Goal: Task Accomplishment & Management: Use online tool/utility

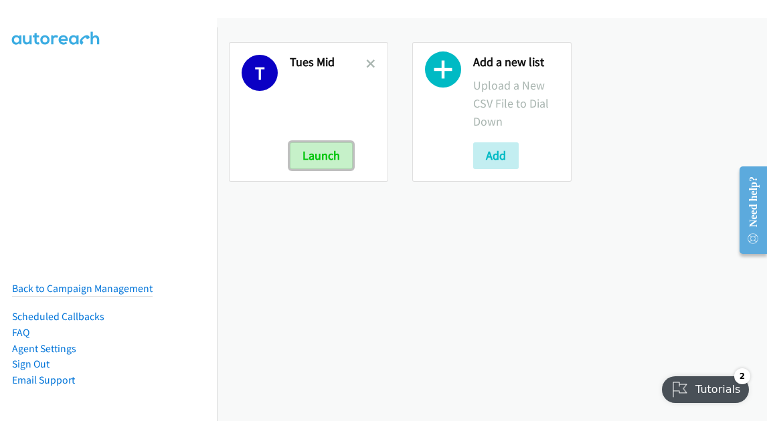
click at [326, 167] on button "Launch" at bounding box center [321, 155] width 63 height 27
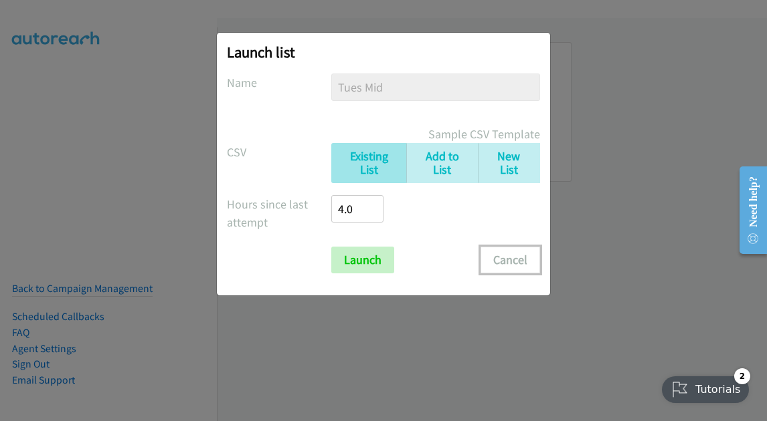
click at [514, 260] on button "Cancel" at bounding box center [510, 260] width 60 height 27
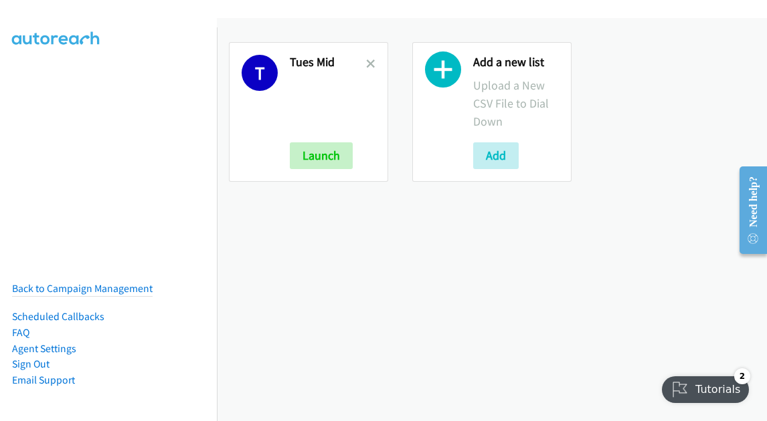
click at [372, 62] on div "T Tues Mid Launch" at bounding box center [308, 112] width 159 height 140
click at [366, 64] on icon at bounding box center [370, 64] width 9 height 9
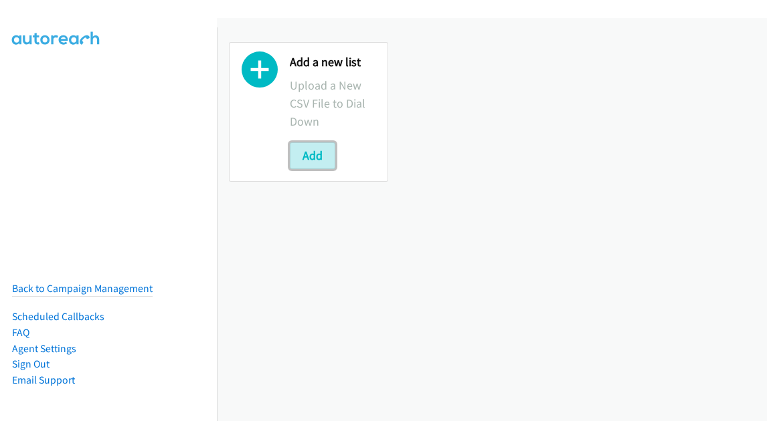
click at [324, 151] on button "Add" at bounding box center [312, 155] width 45 height 27
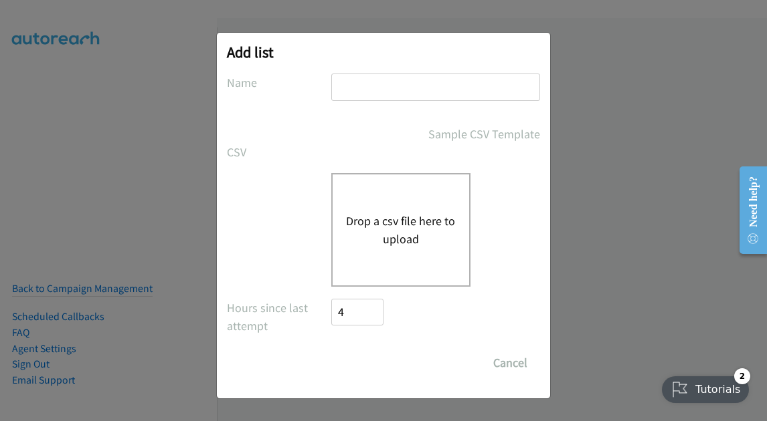
click at [379, 227] on button "Drop a csv file here to upload" at bounding box center [401, 230] width 110 height 36
click at [384, 233] on button "Drop a csv file here to upload" at bounding box center [401, 230] width 110 height 36
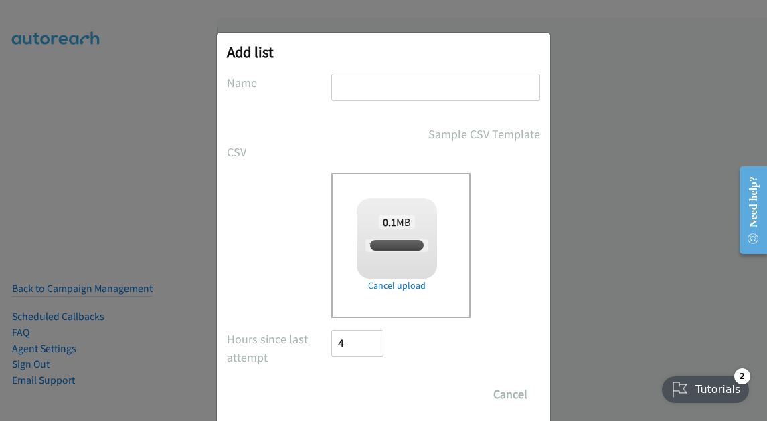
checkbox input "true"
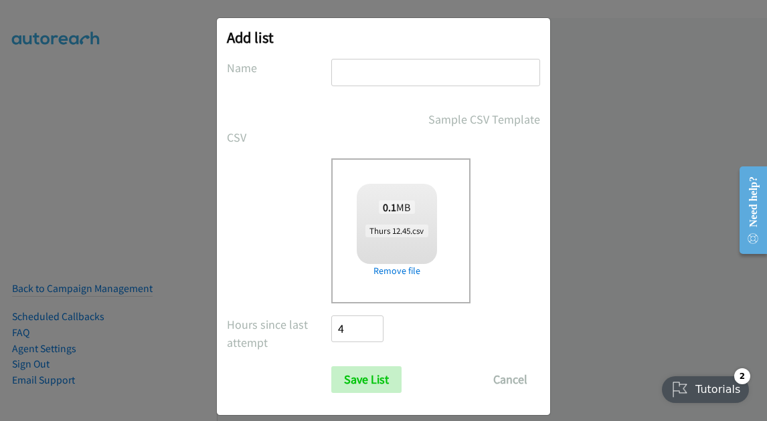
scroll to position [29, 0]
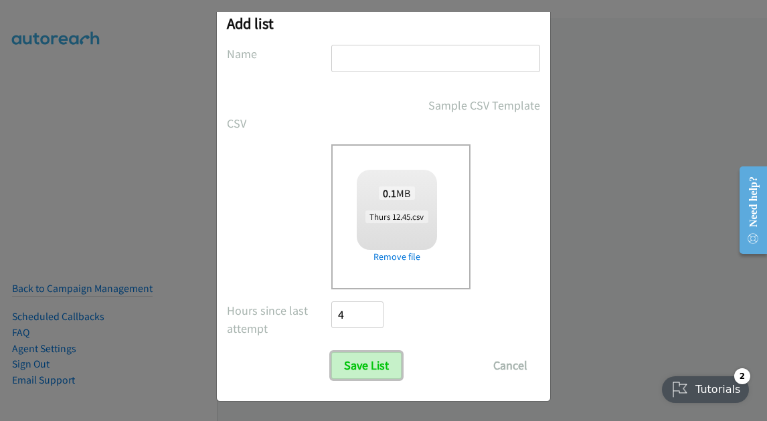
click at [364, 367] on input "Save List" at bounding box center [366, 366] width 70 height 27
type input "t"
type input "Thurs 1st list Fortinet"
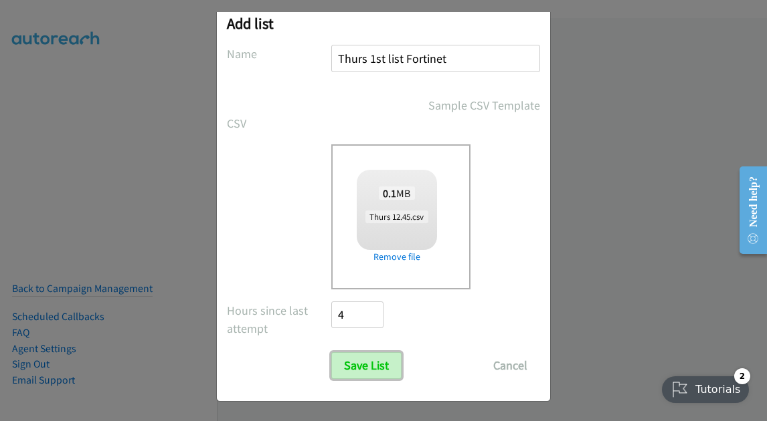
click at [370, 364] on input "Save List" at bounding box center [366, 366] width 70 height 27
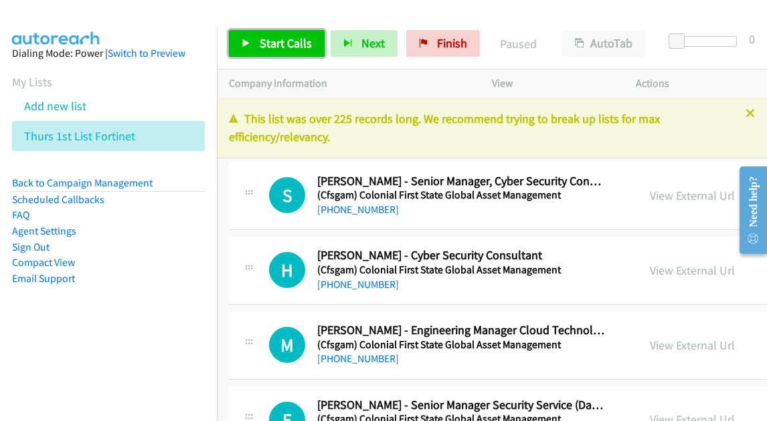
click at [260, 40] on span "Start Calls" at bounding box center [286, 42] width 52 height 15
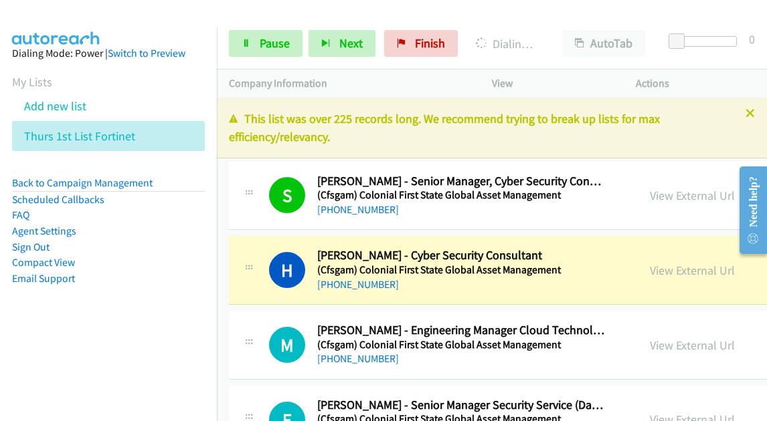
click at [50, 259] on link "Compact View" at bounding box center [43, 262] width 63 height 13
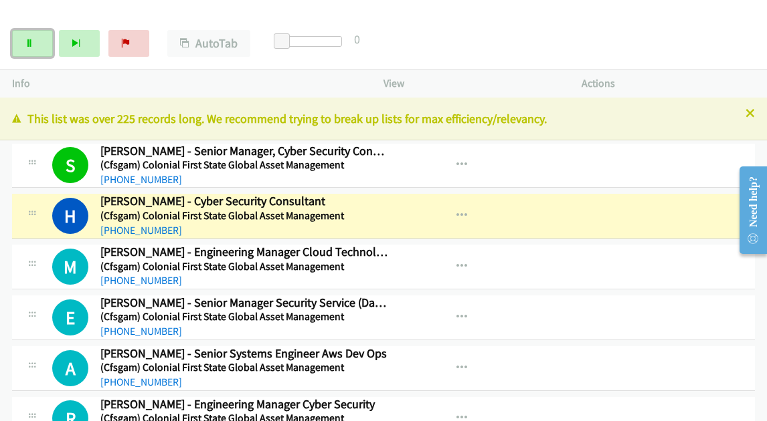
click at [29, 47] on icon at bounding box center [29, 43] width 9 height 9
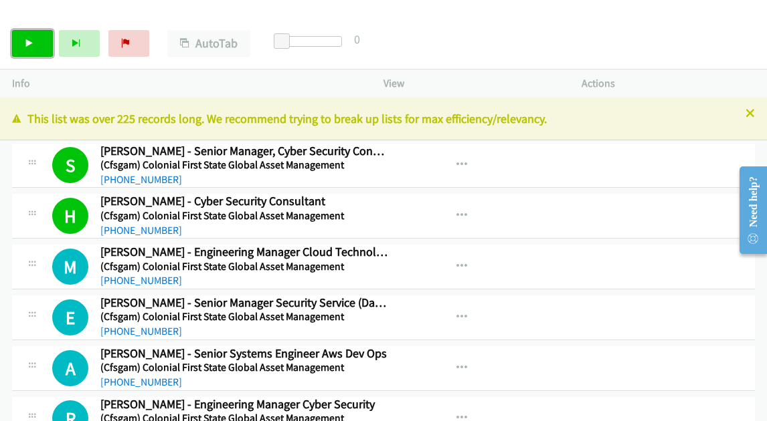
click at [37, 49] on link "Start Calls" at bounding box center [32, 43] width 41 height 27
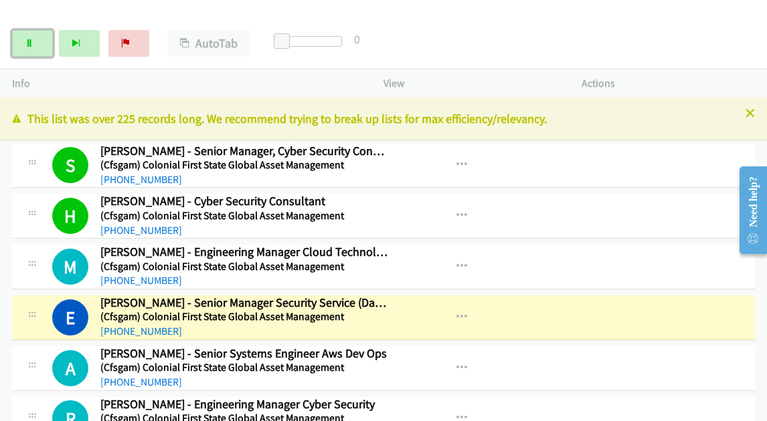
click at [37, 39] on link "Pause" at bounding box center [32, 43] width 41 height 27
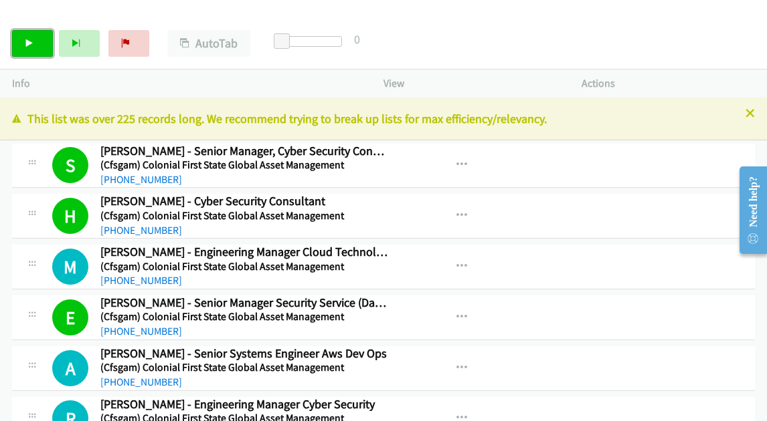
click at [43, 41] on link "Start Calls" at bounding box center [32, 43] width 41 height 27
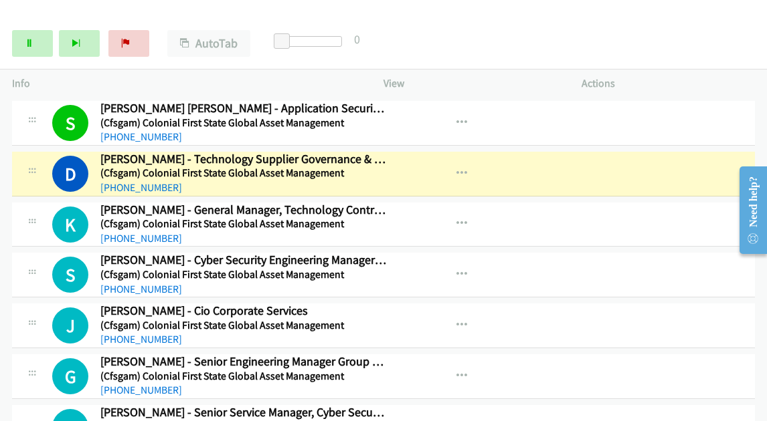
scroll to position [468, 0]
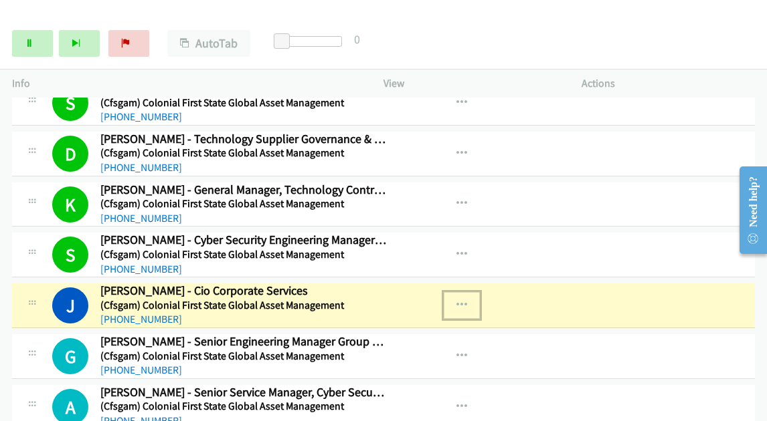
click at [456, 300] on icon "button" at bounding box center [461, 305] width 11 height 11
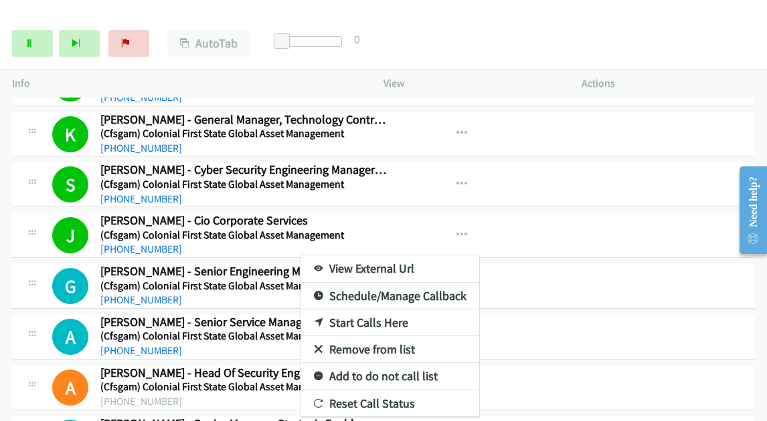
scroll to position [602, 0]
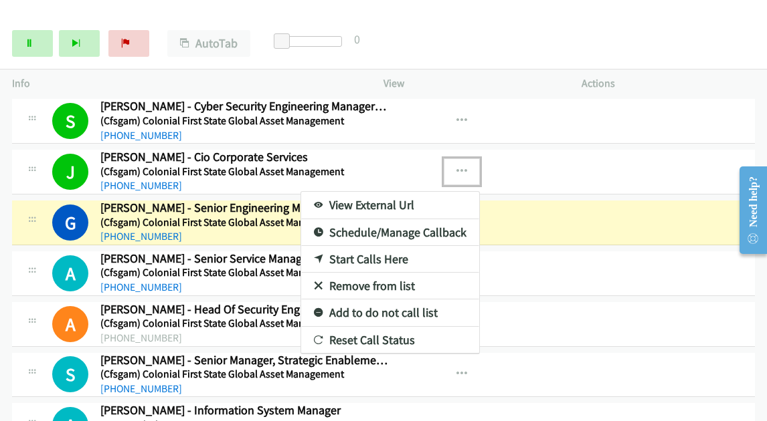
click at [17, 42] on div at bounding box center [383, 210] width 767 height 421
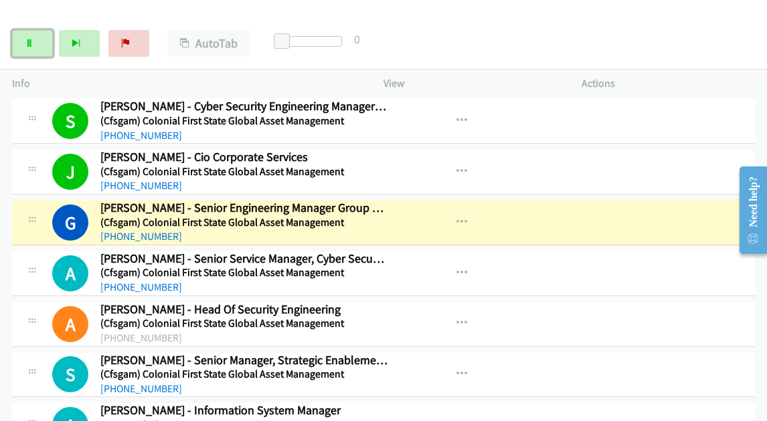
click at [36, 47] on link "Pause" at bounding box center [32, 43] width 41 height 27
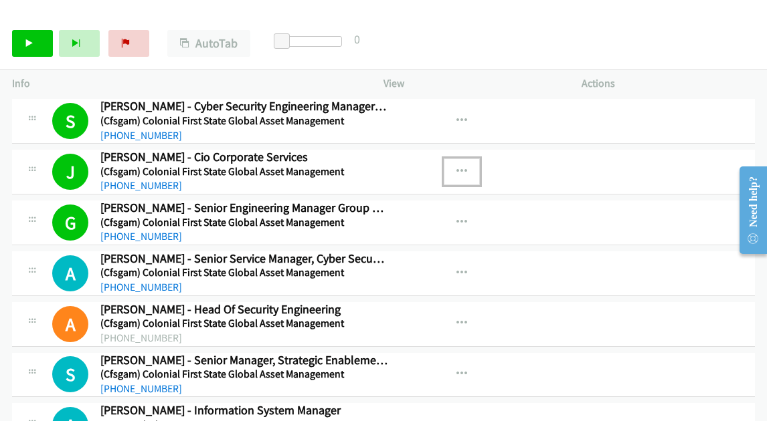
click at [456, 167] on icon "button" at bounding box center [461, 172] width 11 height 11
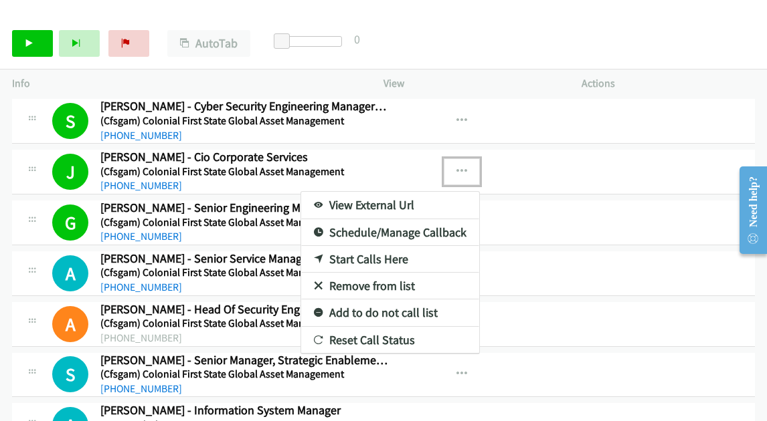
click at [369, 199] on link "View External Url" at bounding box center [390, 205] width 178 height 27
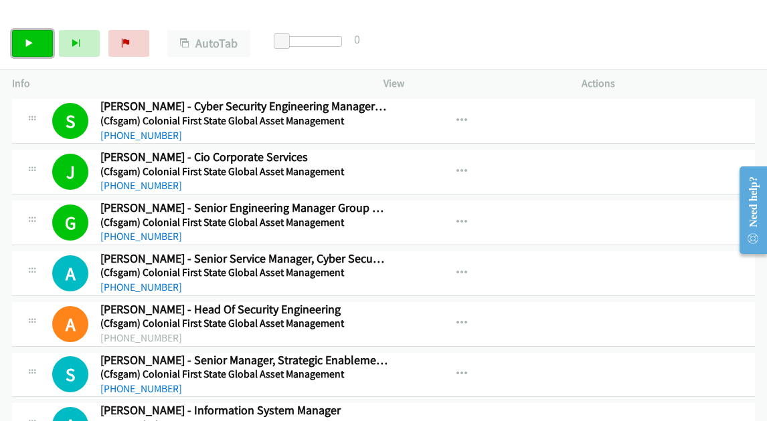
click at [34, 45] on link "Start Calls" at bounding box center [32, 43] width 41 height 27
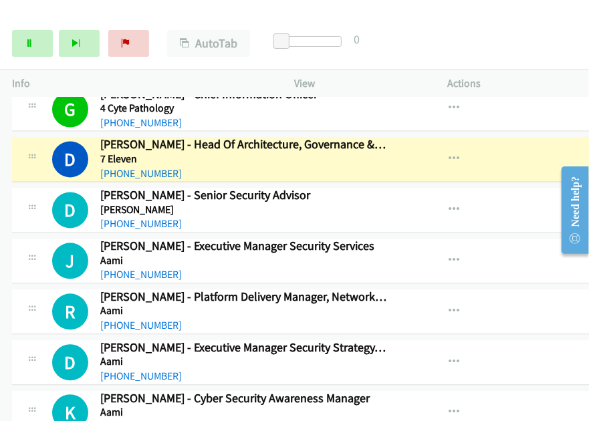
scroll to position [949, 0]
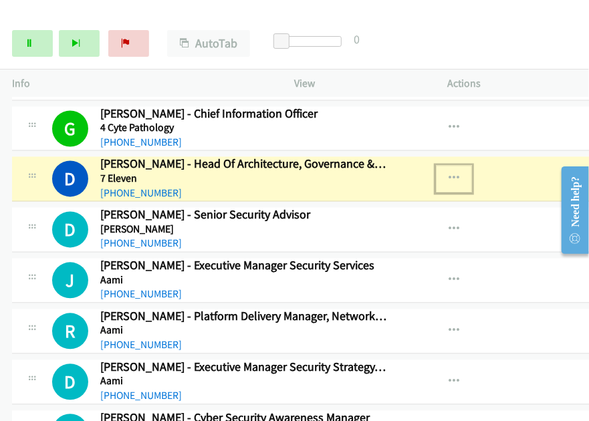
click at [449, 175] on icon "button" at bounding box center [454, 179] width 11 height 11
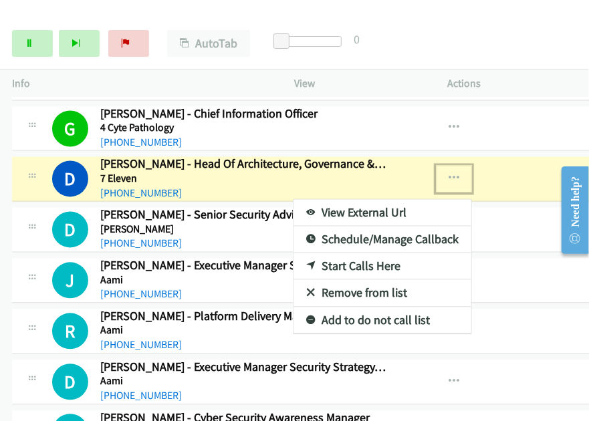
click at [391, 207] on link "View External Url" at bounding box center [383, 213] width 178 height 27
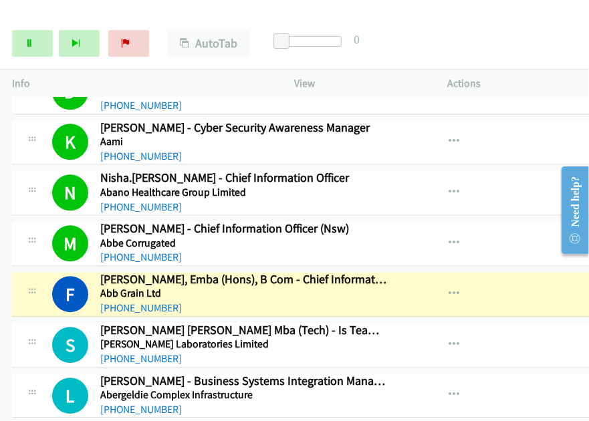
scroll to position [1341, 0]
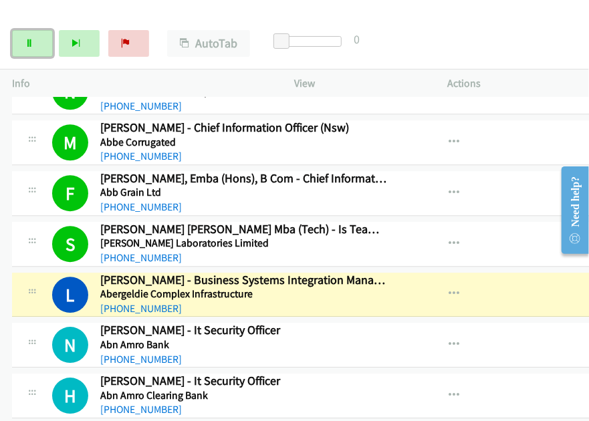
click at [31, 47] on link "Pause" at bounding box center [32, 43] width 41 height 27
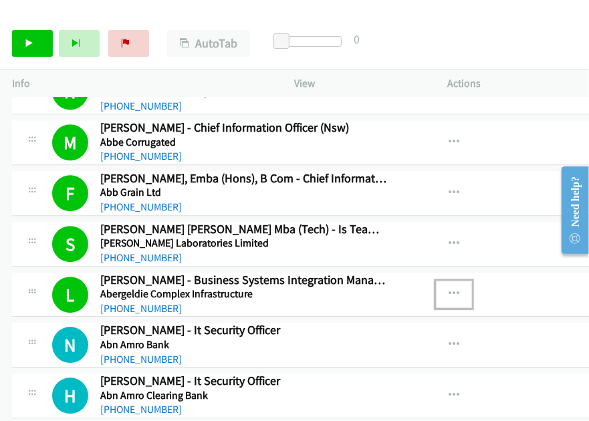
click at [449, 289] on icon "button" at bounding box center [454, 294] width 11 height 11
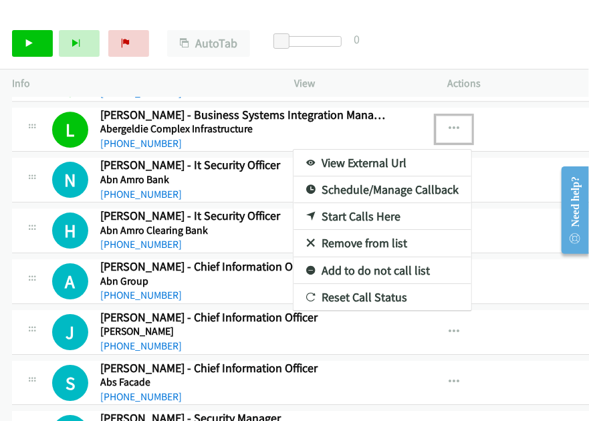
scroll to position [1542, 0]
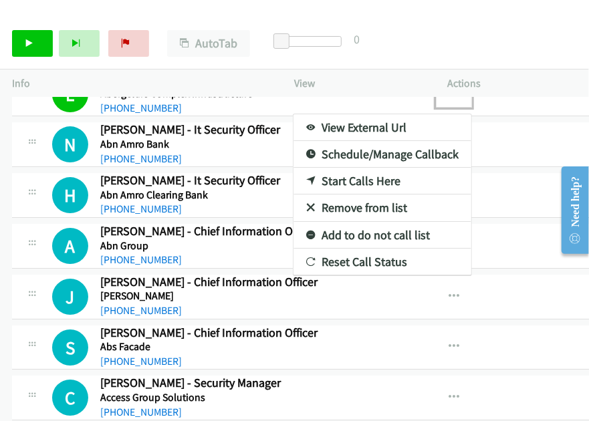
click at [369, 149] on link "Schedule/Manage Callback" at bounding box center [383, 154] width 178 height 27
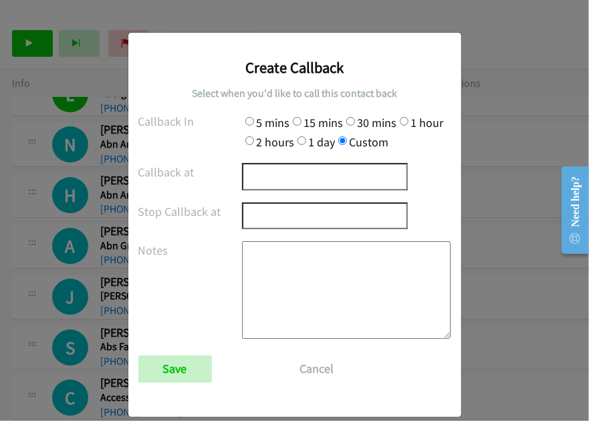
click at [339, 139] on input "Custom" at bounding box center [343, 140] width 9 height 9
click at [294, 190] on input "text" at bounding box center [325, 176] width 166 height 27
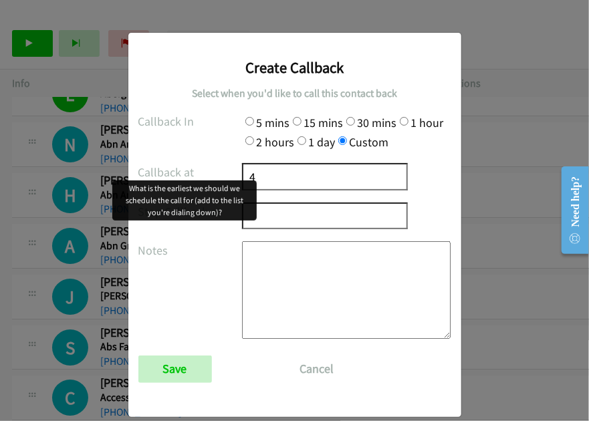
drag, startPoint x: 268, startPoint y: 179, endPoint x: 233, endPoint y: 164, distance: 37.8
click at [226, 169] on div "Callback at 4" at bounding box center [294, 176] width 313 height 27
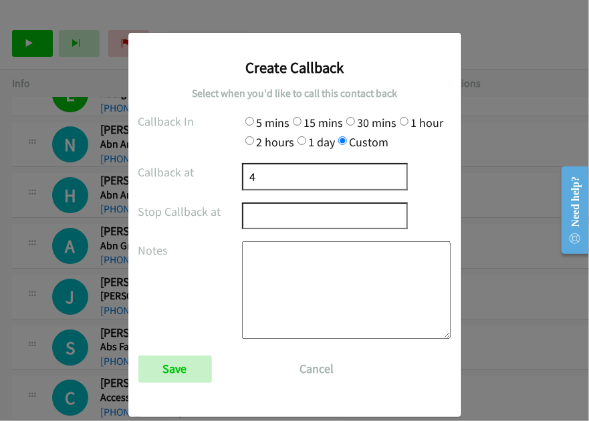
type input "4"
click at [312, 367] on button "Cancel" at bounding box center [317, 369] width 60 height 27
click at [340, 141] on input "Custom" at bounding box center [343, 140] width 9 height 9
click at [246, 140] on input "2 hours" at bounding box center [250, 140] width 9 height 9
radio input "true"
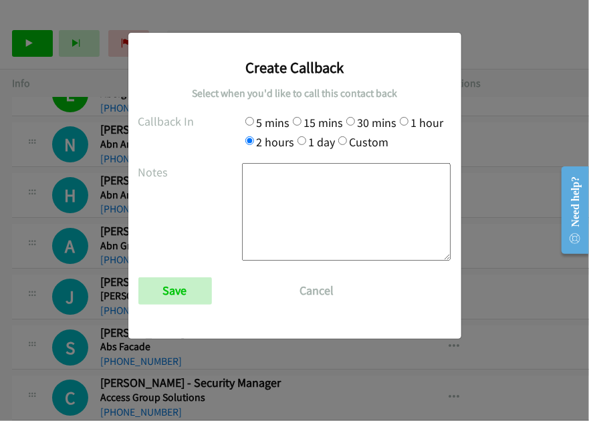
click at [352, 121] on input "30 mins" at bounding box center [351, 121] width 9 height 9
radio input "true"
click at [341, 140] on input "Custom" at bounding box center [343, 140] width 9 height 9
radio input "true"
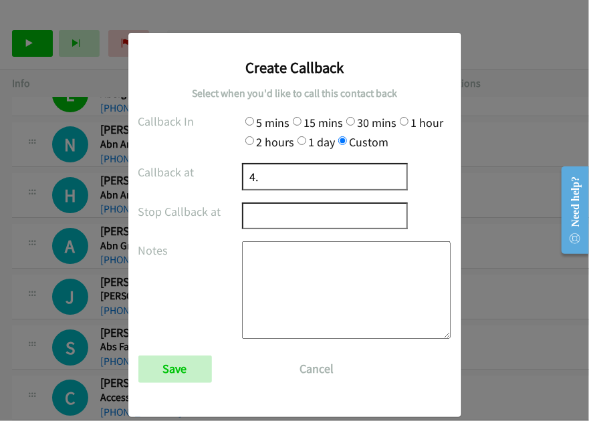
type input "4"
click at [311, 366] on button "Cancel" at bounding box center [317, 369] width 60 height 27
click at [392, 175] on div at bounding box center [346, 176] width 209 height 27
click at [321, 371] on button "Cancel" at bounding box center [317, 369] width 60 height 27
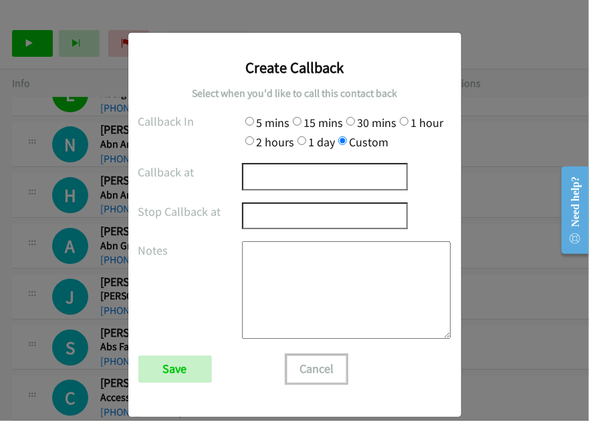
click at [321, 371] on button "Cancel" at bounding box center [317, 369] width 60 height 27
drag, startPoint x: 494, startPoint y: 345, endPoint x: 488, endPoint y: 361, distance: 17.4
click at [490, 355] on div "Create Callback Select when you'd like to call this contact back Callback In 5 …" at bounding box center [294, 216] width 589 height 409
click at [486, 371] on div "Create Callback Select when you'd like to call this contact back Callback In 5 …" at bounding box center [294, 216] width 589 height 409
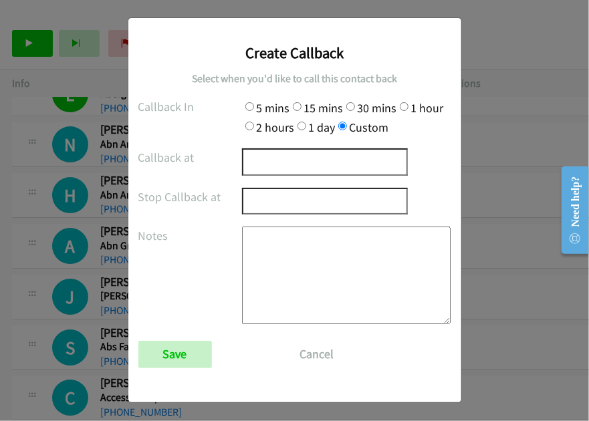
drag, startPoint x: 586, startPoint y: 152, endPoint x: 36, endPoint y: 46, distance: 560.0
click at [304, 349] on button "Cancel" at bounding box center [317, 354] width 60 height 27
click at [177, 363] on input "Save" at bounding box center [175, 354] width 74 height 27
click at [246, 126] on input "2 hours" at bounding box center [250, 126] width 9 height 9
radio input "true"
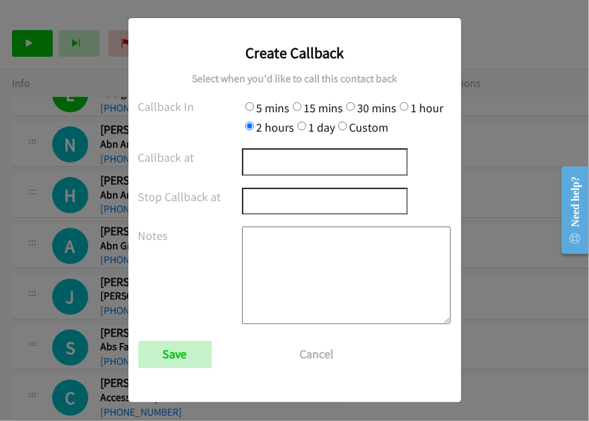
scroll to position [0, 0]
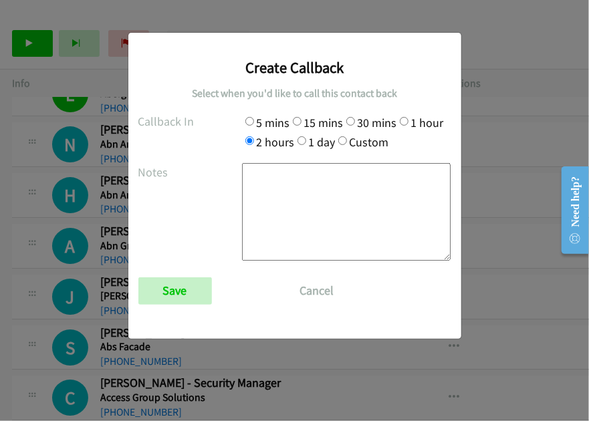
click at [283, 203] on textarea at bounding box center [346, 212] width 209 height 98
type textarea "rew"
click at [203, 294] on input "Save" at bounding box center [175, 291] width 74 height 27
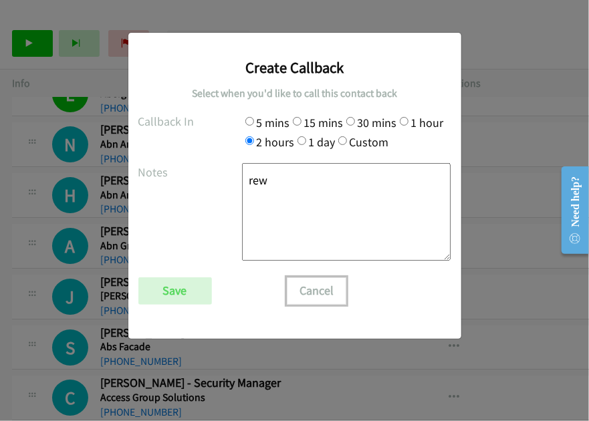
click at [305, 290] on button "Cancel" at bounding box center [317, 291] width 60 height 27
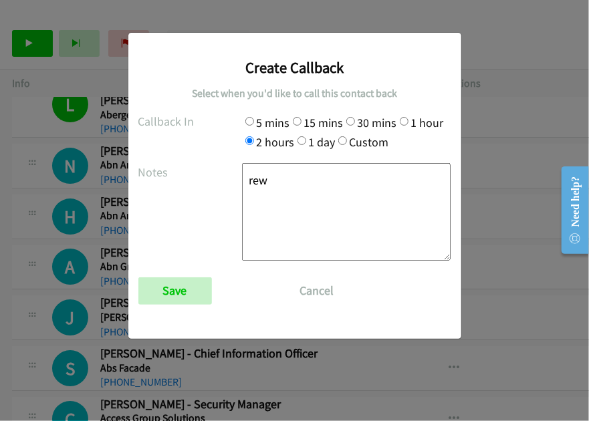
click at [359, 72] on h3 "Create Callback" at bounding box center [294, 67] width 313 height 19
drag, startPoint x: 407, startPoint y: 52, endPoint x: 298, endPoint y: 82, distance: 113.1
click at [298, 82] on div "Create Callback Select when you'd like to call this contact back Callback In 5 …" at bounding box center [294, 180] width 313 height 274
click at [331, 298] on button "Cancel" at bounding box center [317, 291] width 60 height 27
drag, startPoint x: 83, startPoint y: 205, endPoint x: 163, endPoint y: 286, distance: 114.0
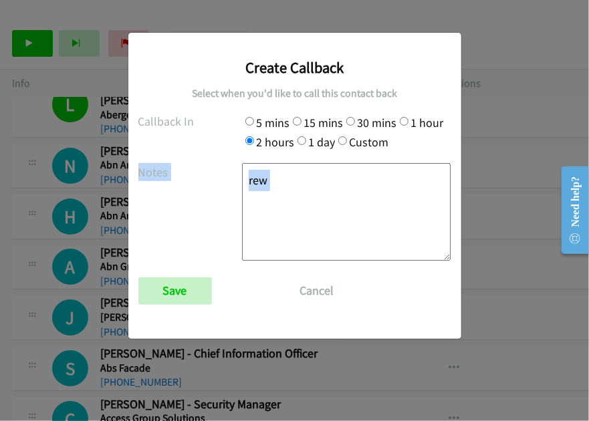
click at [84, 291] on div "Create Callback Select when you'd like to call this contact back Callback In 5 …" at bounding box center [294, 216] width 589 height 409
click at [318, 288] on button "Cancel" at bounding box center [317, 291] width 60 height 27
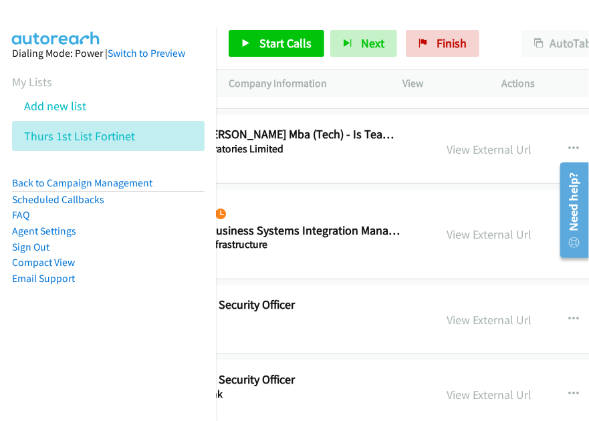
scroll to position [2141, 203]
click at [470, 236] on div "View External Url" at bounding box center [488, 234] width 85 height 18
click at [471, 232] on link "View External Url" at bounding box center [488, 234] width 85 height 15
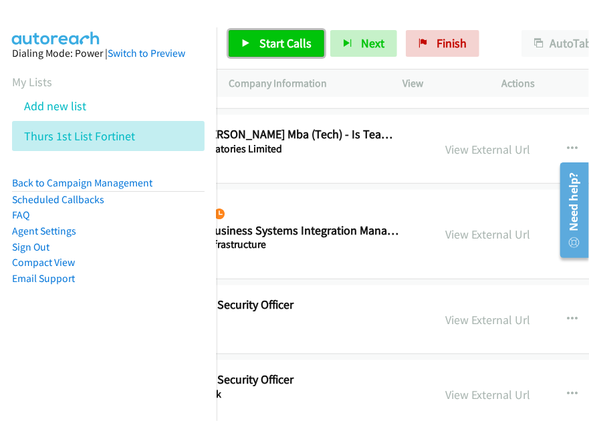
click at [274, 42] on span "Start Calls" at bounding box center [286, 42] width 52 height 15
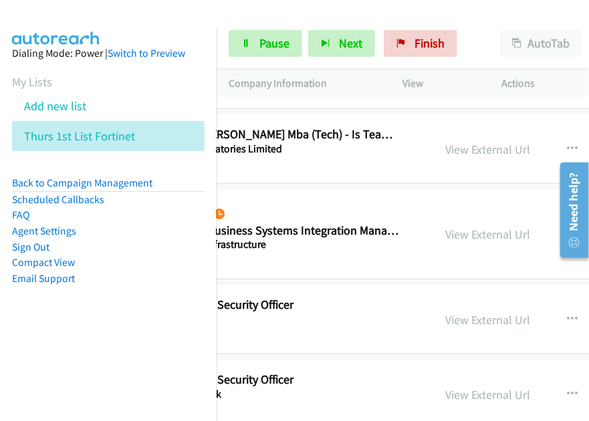
click at [57, 265] on link "Compact View" at bounding box center [43, 262] width 63 height 13
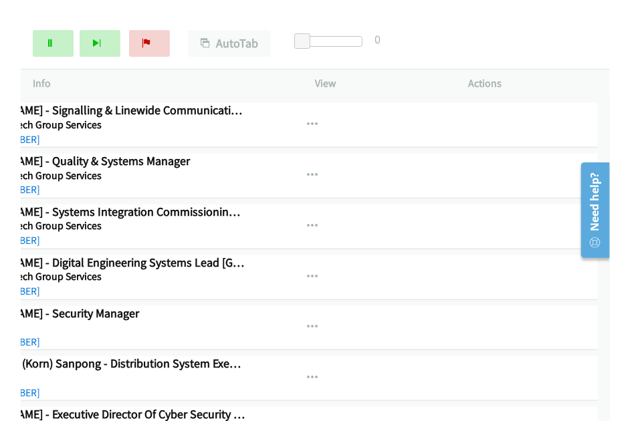
scroll to position [2141, 110]
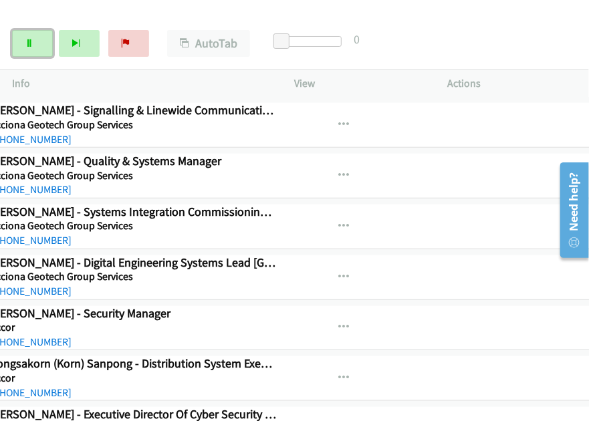
click at [34, 43] on link "Pause" at bounding box center [32, 43] width 41 height 27
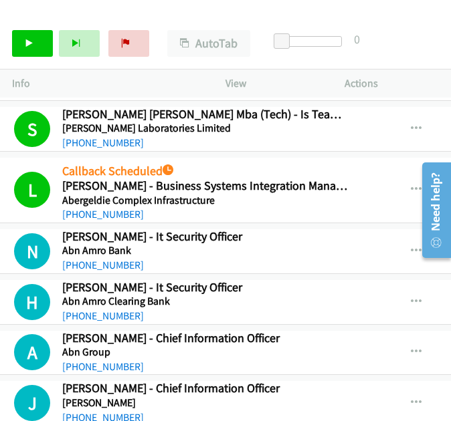
scroll to position [1405, 38]
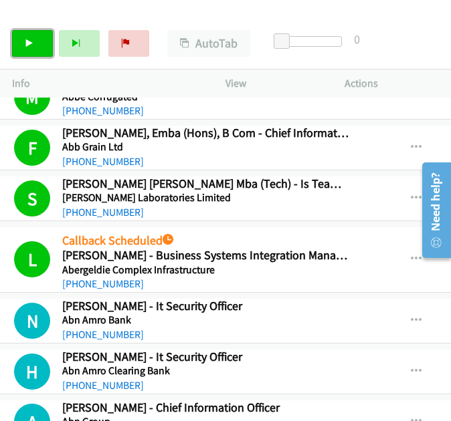
click at [31, 45] on icon at bounding box center [29, 43] width 9 height 9
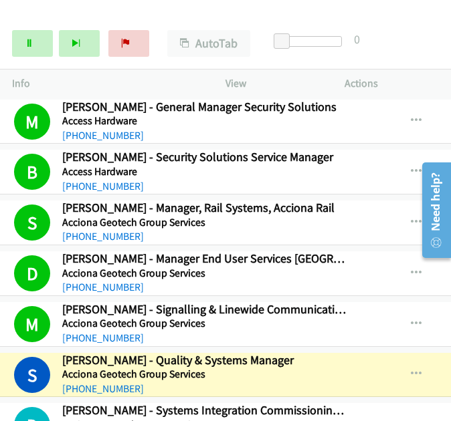
scroll to position [2058, 38]
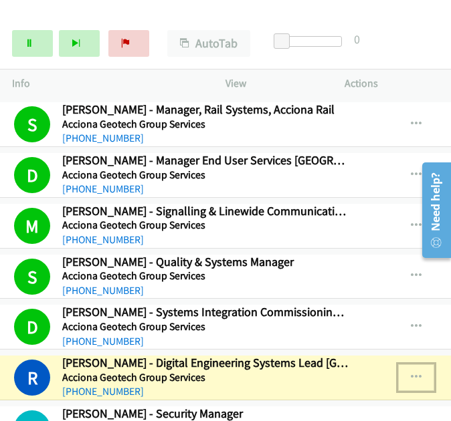
click at [411, 373] on icon "button" at bounding box center [416, 378] width 11 height 11
click at [327, 399] on link "View External Url" at bounding box center [345, 411] width 178 height 27
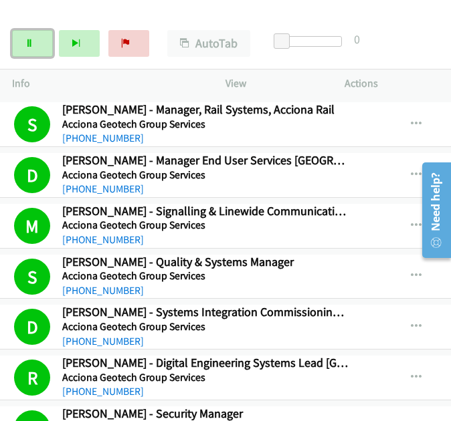
click at [33, 43] on icon at bounding box center [29, 43] width 9 height 9
click at [27, 43] on icon at bounding box center [29, 43] width 9 height 9
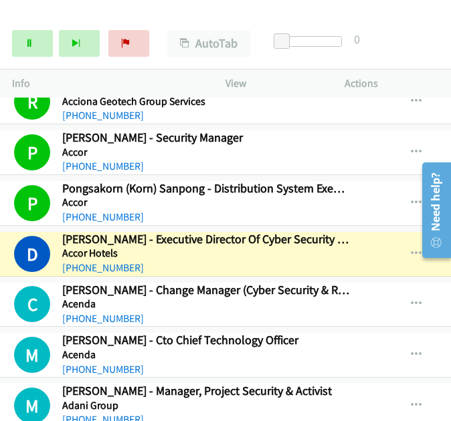
scroll to position [2381, 38]
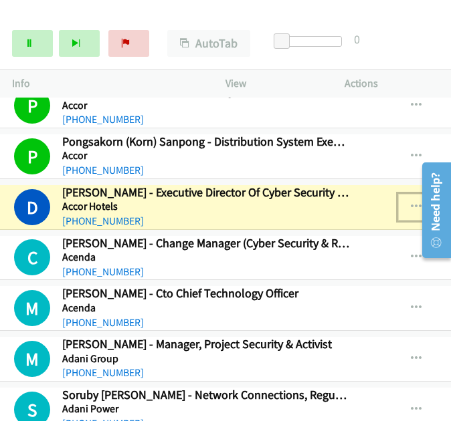
click at [411, 202] on icon "button" at bounding box center [416, 207] width 11 height 11
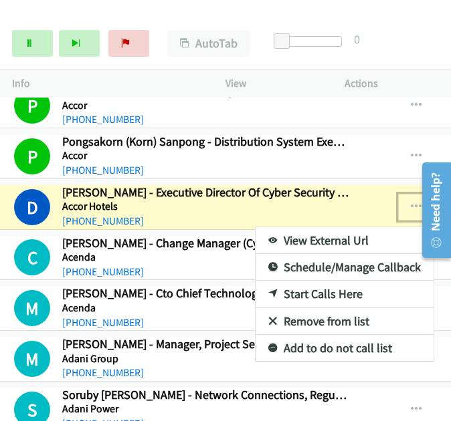
click at [326, 227] on link "View External Url" at bounding box center [345, 240] width 178 height 27
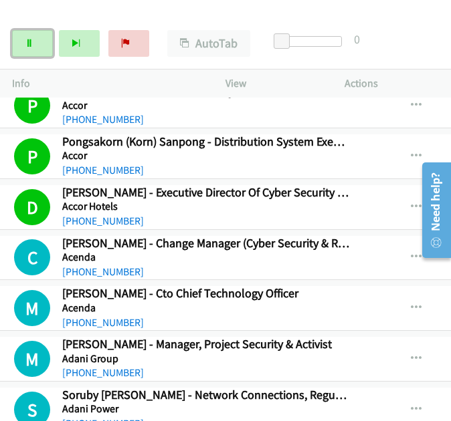
click at [30, 42] on icon at bounding box center [29, 43] width 9 height 9
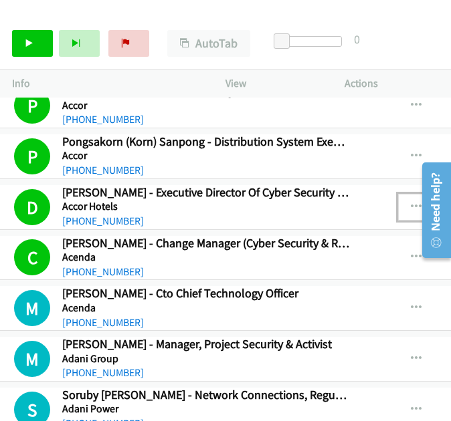
click at [411, 202] on icon "button" at bounding box center [416, 207] width 11 height 11
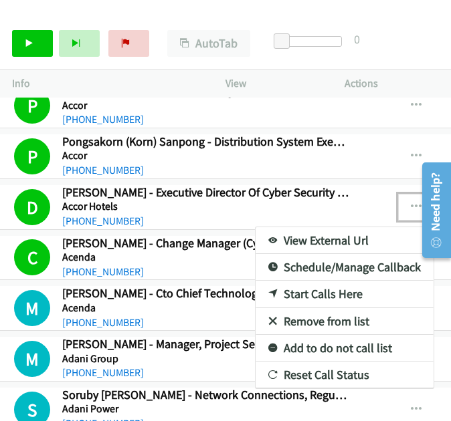
click at [305, 227] on link "View External Url" at bounding box center [345, 240] width 178 height 27
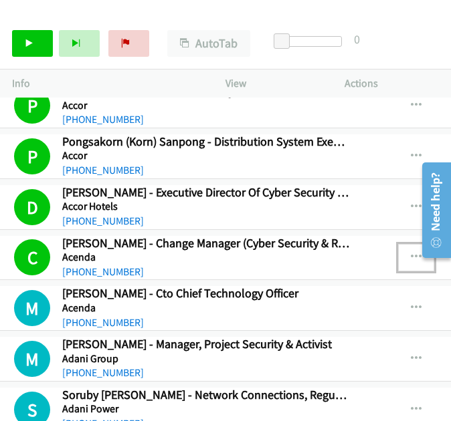
click at [411, 252] on icon "button" at bounding box center [416, 257] width 11 height 11
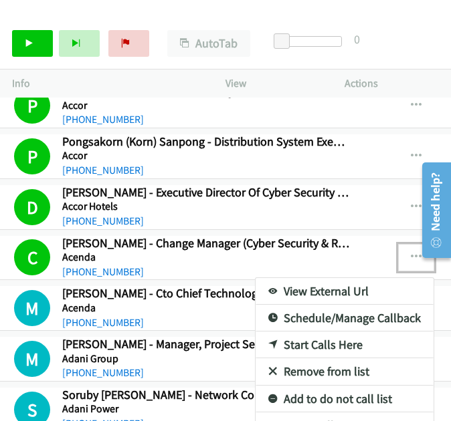
click at [300, 278] on link "View External Url" at bounding box center [345, 291] width 178 height 27
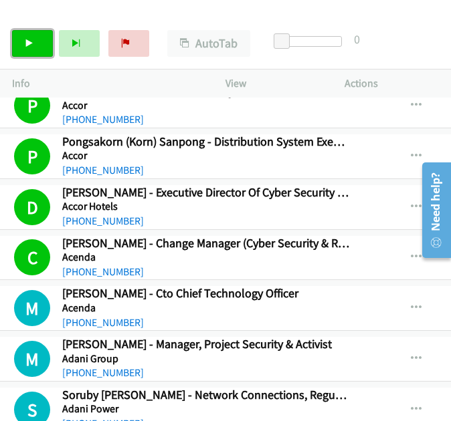
click at [37, 49] on link "Start Calls" at bounding box center [32, 43] width 41 height 27
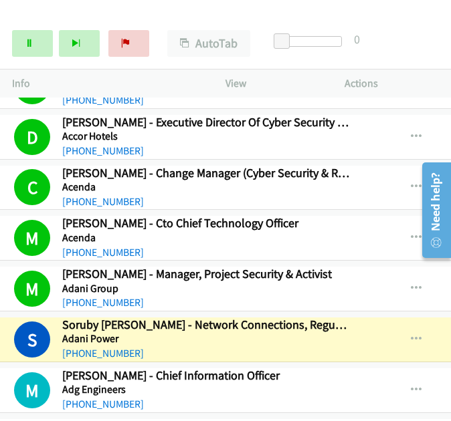
scroll to position [2515, 38]
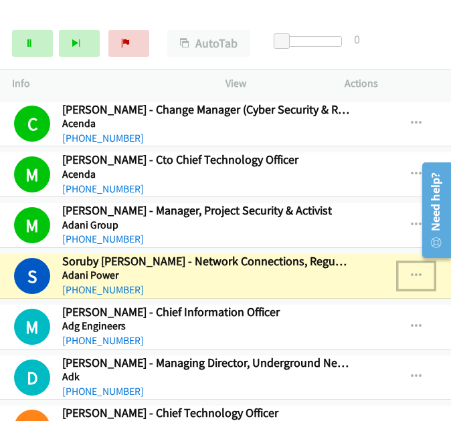
click at [411, 271] on icon "button" at bounding box center [416, 276] width 11 height 11
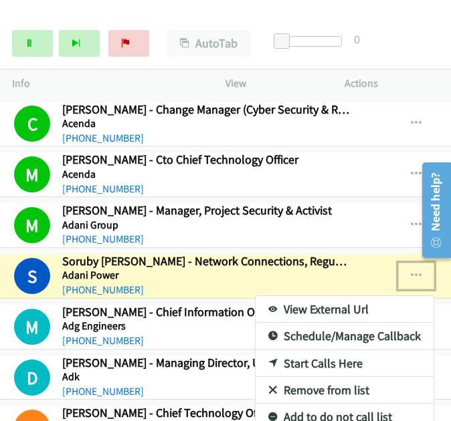
click at [324, 296] on link "View External Url" at bounding box center [345, 309] width 178 height 27
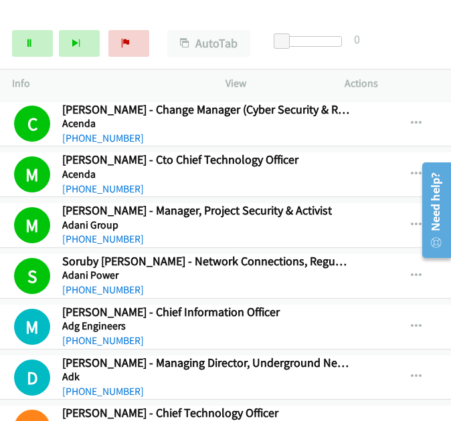
click at [33, 31] on link "Pause" at bounding box center [32, 43] width 41 height 27
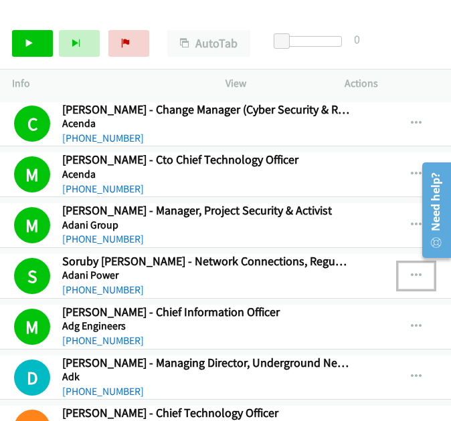
click at [411, 271] on icon "button" at bounding box center [416, 276] width 11 height 11
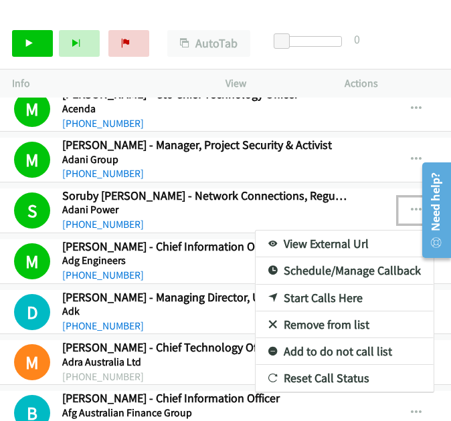
scroll to position [2582, 38]
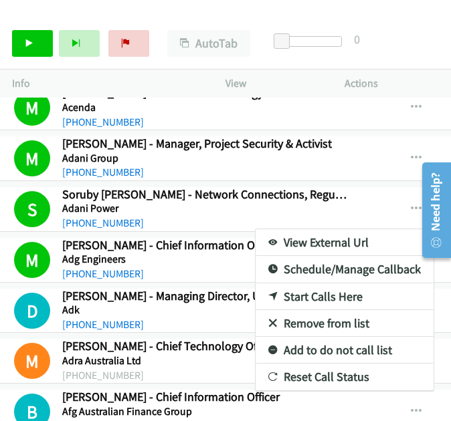
click at [285, 229] on link "View External Url" at bounding box center [345, 242] width 178 height 27
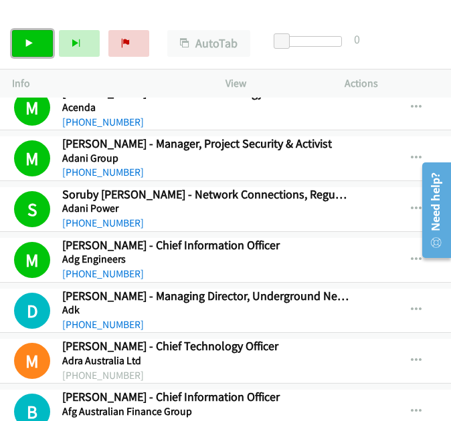
click at [35, 46] on link "Start Calls" at bounding box center [32, 43] width 41 height 27
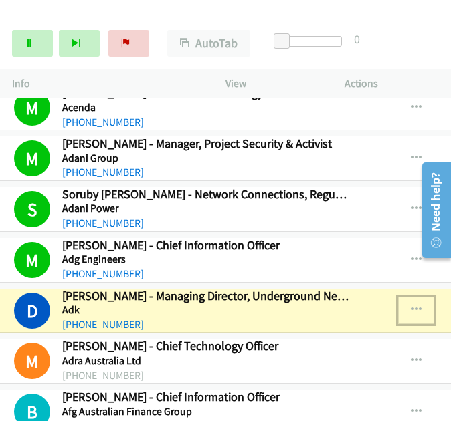
click at [411, 305] on icon "button" at bounding box center [416, 310] width 11 height 11
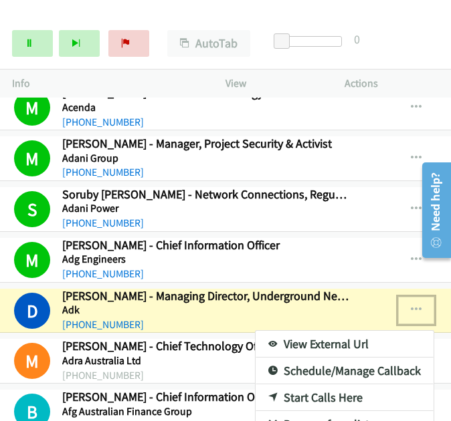
click at [318, 331] on link "View External Url" at bounding box center [345, 344] width 178 height 27
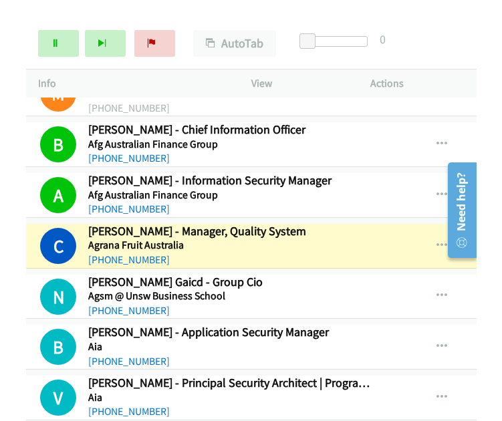
scroll to position [2916, 38]
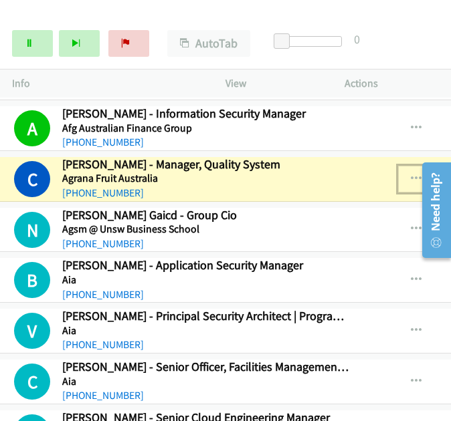
click at [411, 174] on icon "button" at bounding box center [416, 179] width 11 height 11
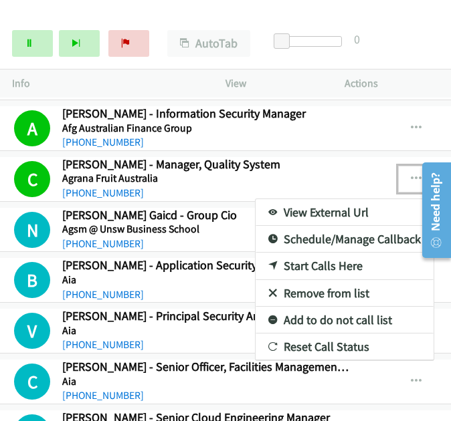
click at [33, 45] on div at bounding box center [225, 210] width 451 height 421
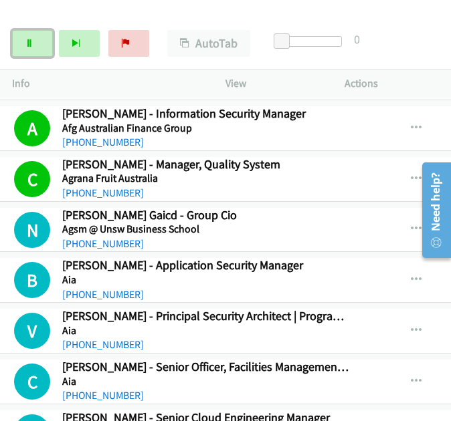
click at [33, 45] on link "Pause" at bounding box center [32, 43] width 41 height 27
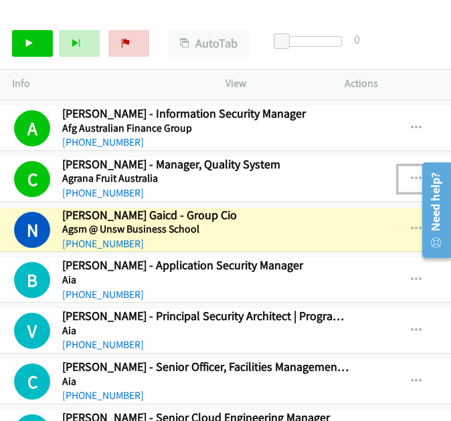
click at [411, 174] on icon "button" at bounding box center [416, 179] width 11 height 11
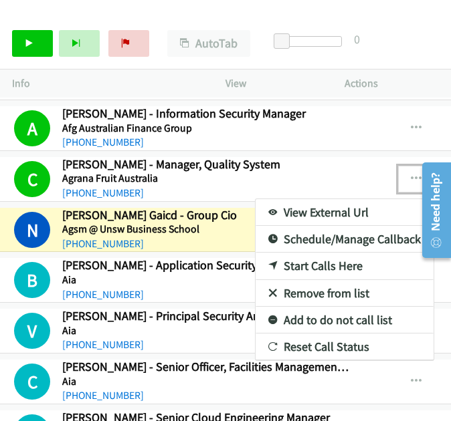
click at [358, 199] on link "View External Url" at bounding box center [345, 212] width 178 height 27
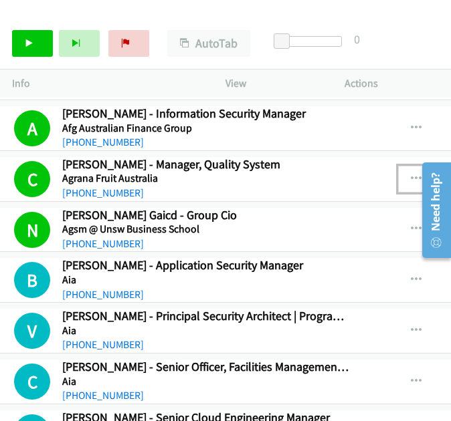
click at [411, 174] on icon "button" at bounding box center [416, 179] width 11 height 11
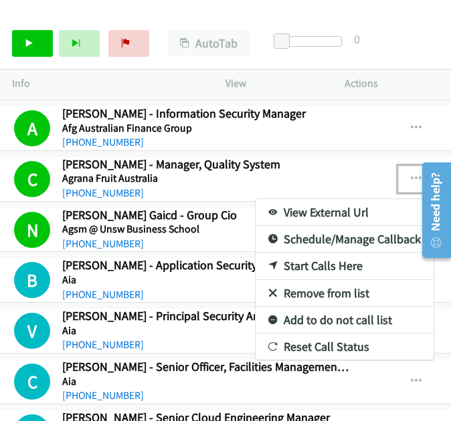
click at [327, 199] on link "View External Url" at bounding box center [345, 212] width 178 height 27
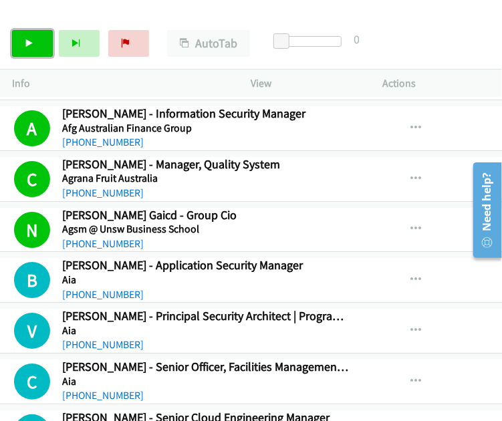
click at [36, 43] on link "Start Calls" at bounding box center [32, 43] width 41 height 27
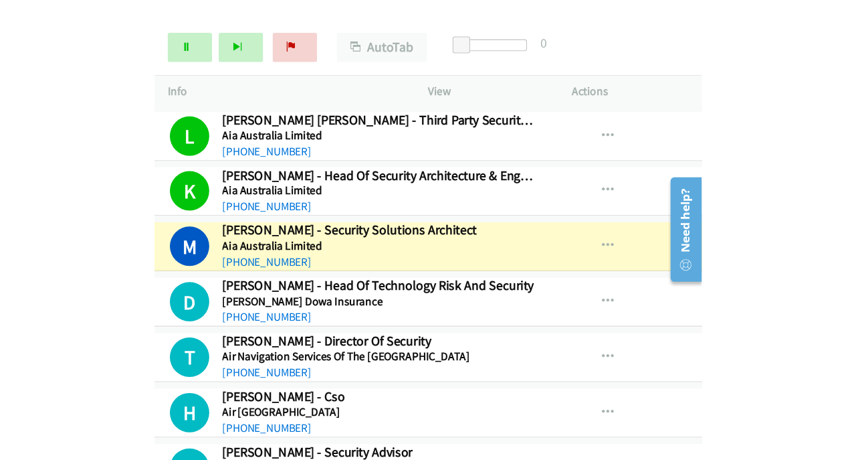
scroll to position [3283, 38]
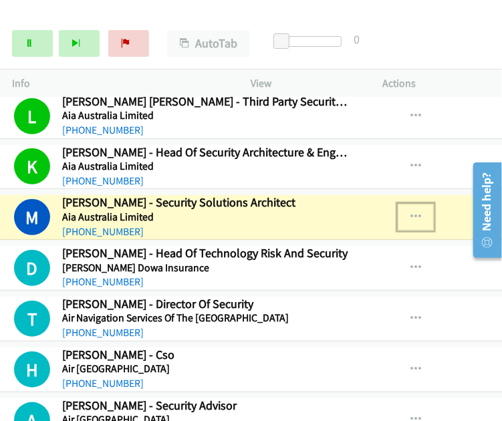
click at [411, 212] on icon "button" at bounding box center [416, 217] width 11 height 11
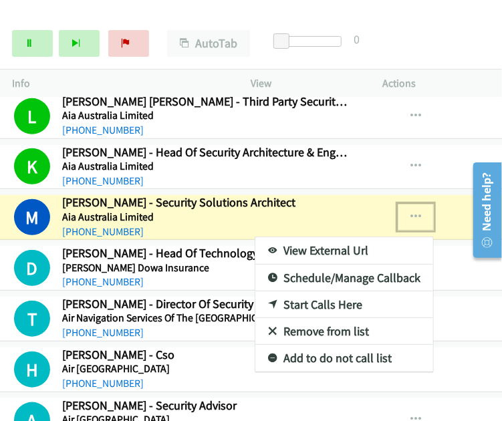
click at [314, 237] on link "View External Url" at bounding box center [345, 250] width 178 height 27
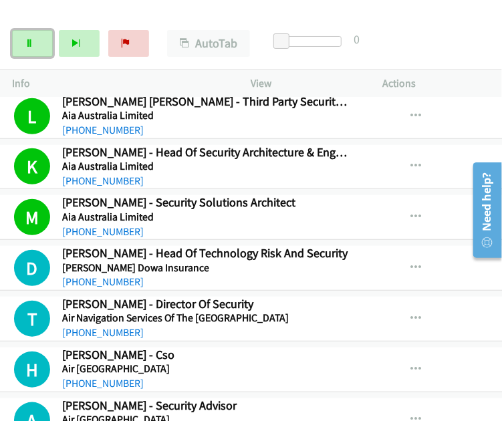
click at [37, 37] on link "Pause" at bounding box center [32, 43] width 41 height 27
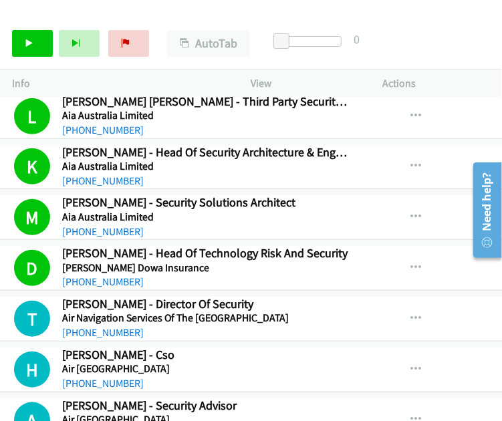
scroll to position [3265, 0]
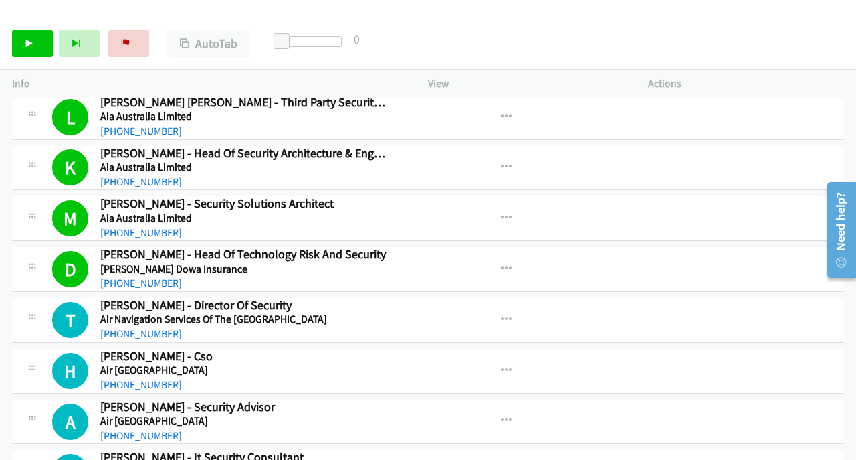
click at [559, 15] on div at bounding box center [422, 26] width 844 height 52
click at [39, 42] on link "Start Calls" at bounding box center [32, 43] width 41 height 27
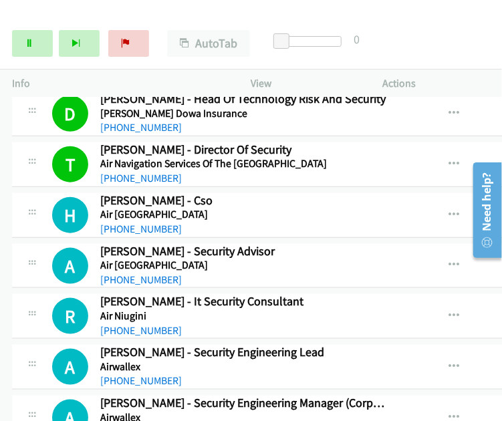
scroll to position [3417, 0]
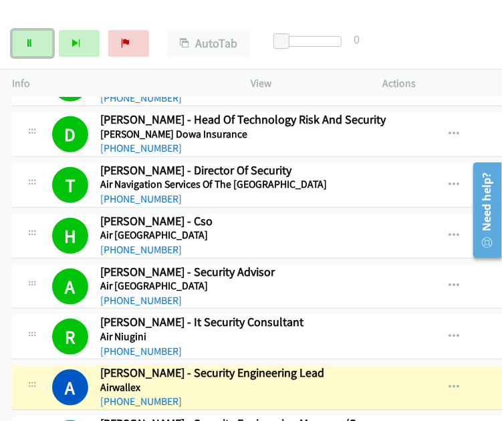
click at [32, 49] on link "Pause" at bounding box center [32, 43] width 41 height 27
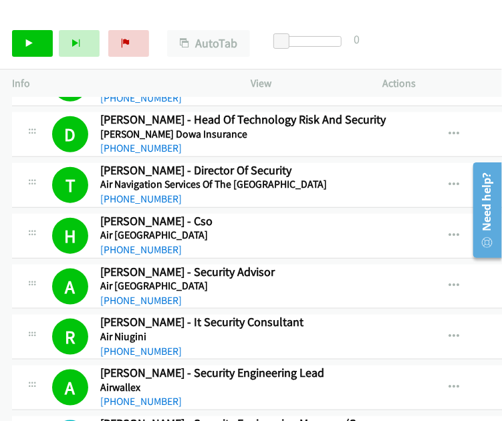
scroll to position [3618, 0]
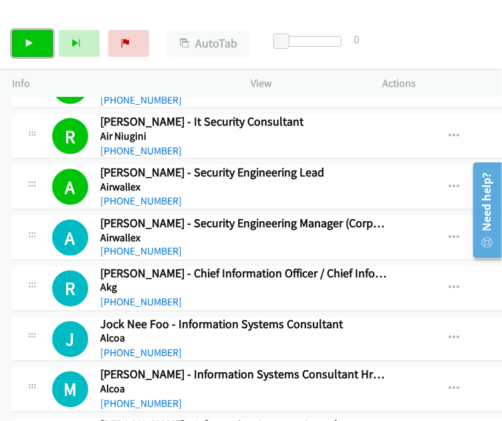
click at [35, 52] on link "Start Calls" at bounding box center [32, 43] width 41 height 27
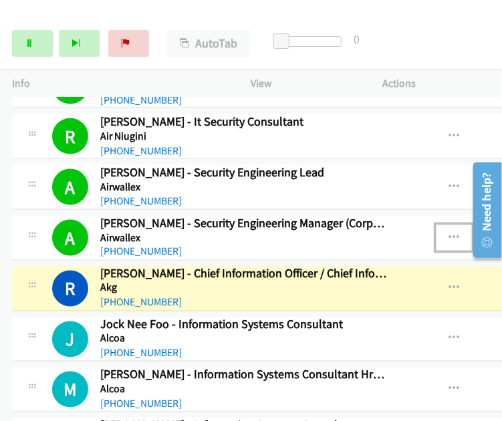
click at [400, 225] on div "View External Url View External Url Schedule/Manage Callback Start Calls Here R…" at bounding box center [503, 238] width 206 height 44
click at [449, 233] on icon "button" at bounding box center [454, 238] width 11 height 11
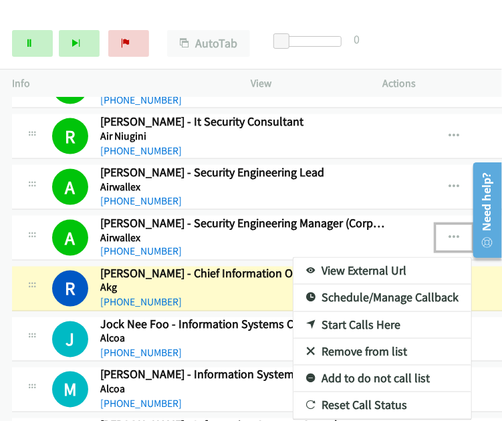
click at [360, 261] on link "View External Url" at bounding box center [383, 271] width 178 height 27
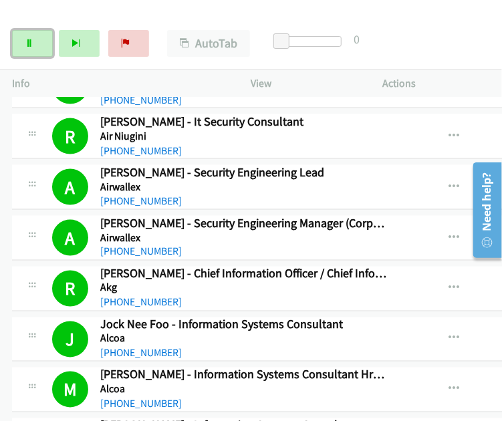
click at [33, 49] on link "Pause" at bounding box center [32, 43] width 41 height 27
click at [30, 45] on icon at bounding box center [29, 43] width 9 height 9
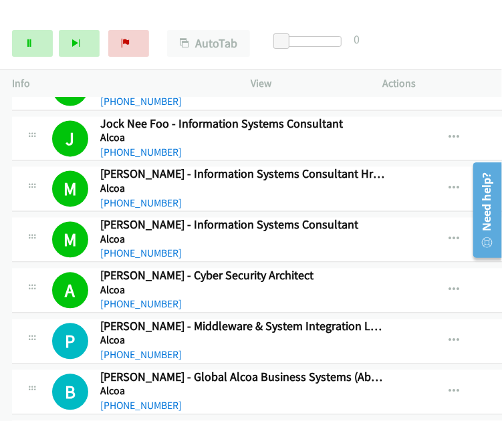
scroll to position [3952, 0]
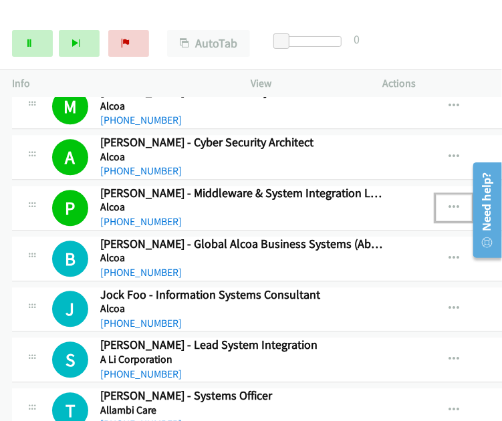
click at [449, 203] on icon "button" at bounding box center [454, 208] width 11 height 11
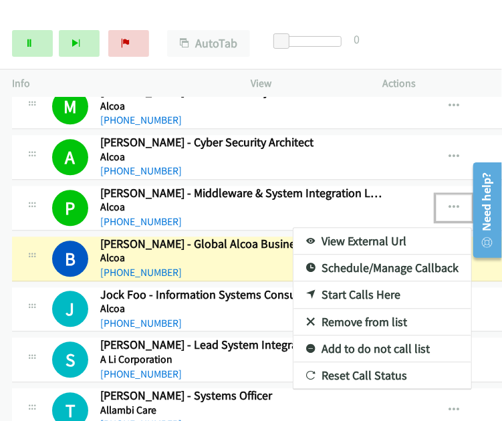
click at [357, 228] on link "View External Url" at bounding box center [383, 241] width 178 height 27
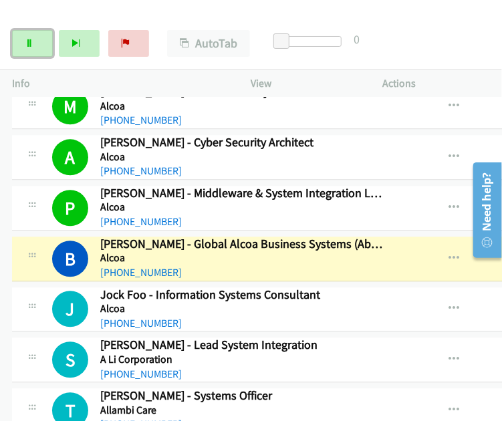
click at [27, 47] on link "Pause" at bounding box center [32, 43] width 41 height 27
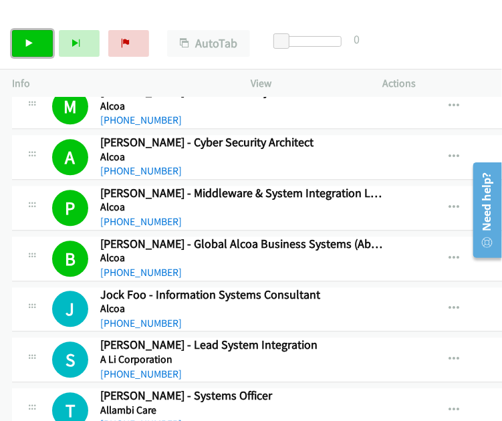
click at [35, 53] on link "Start Calls" at bounding box center [32, 43] width 41 height 27
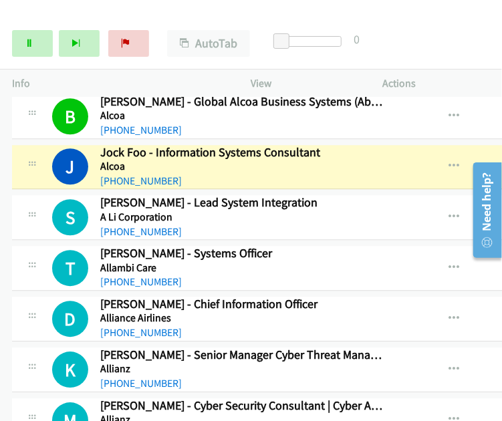
scroll to position [4102, 0]
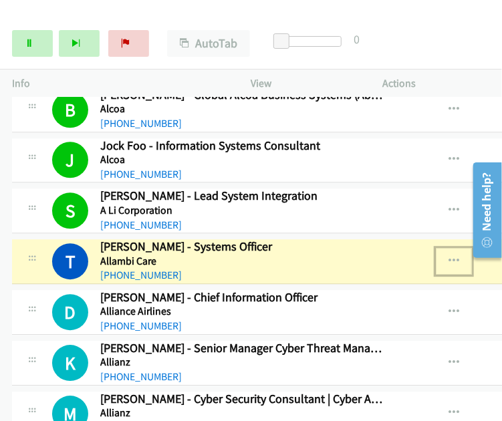
click at [449, 256] on icon "button" at bounding box center [454, 261] width 11 height 11
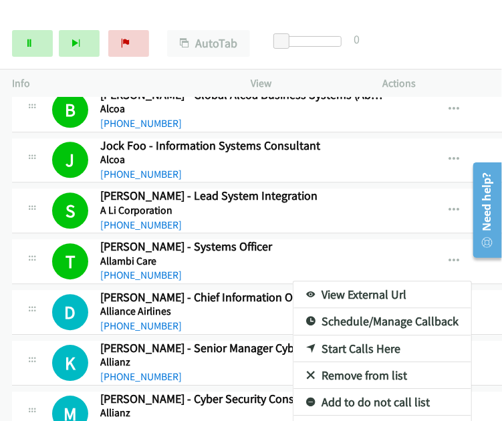
click at [421, 239] on div at bounding box center [251, 210] width 502 height 421
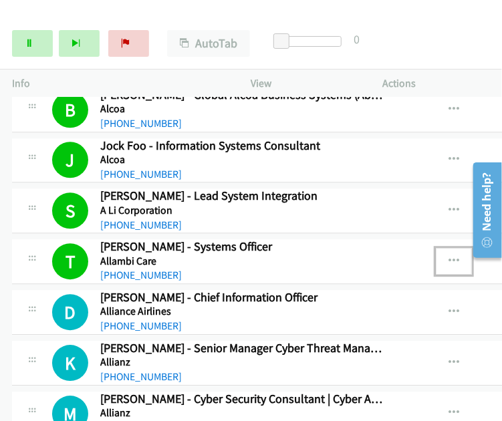
click at [449, 256] on icon "button" at bounding box center [454, 261] width 11 height 11
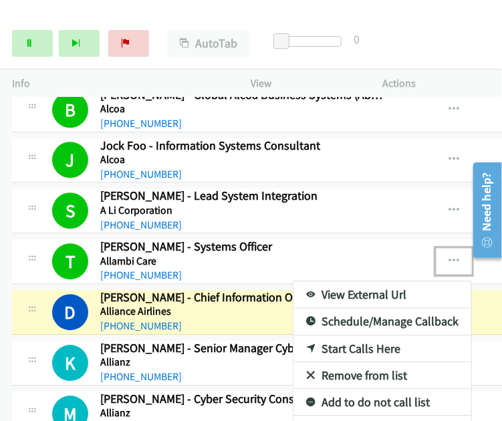
click at [343, 282] on link "View External Url" at bounding box center [383, 295] width 178 height 27
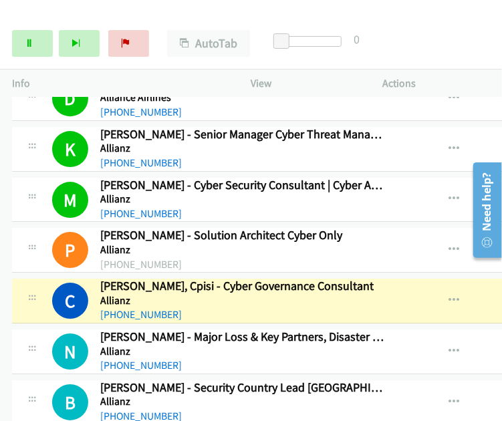
scroll to position [4317, 0]
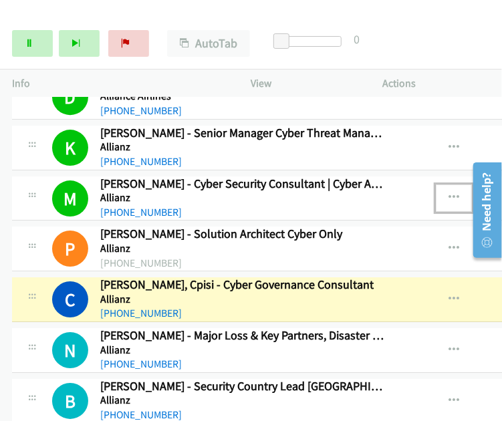
click at [449, 193] on icon "button" at bounding box center [454, 198] width 11 height 11
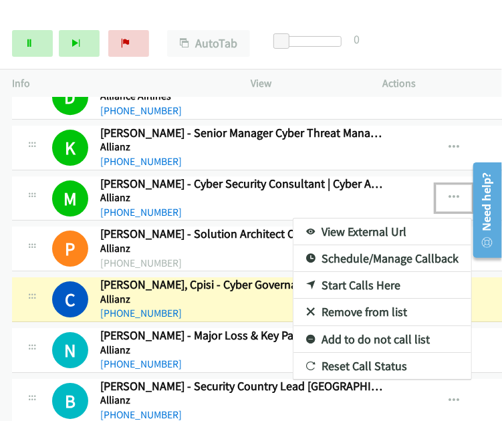
click at [355, 219] on link "View External Url" at bounding box center [383, 232] width 178 height 27
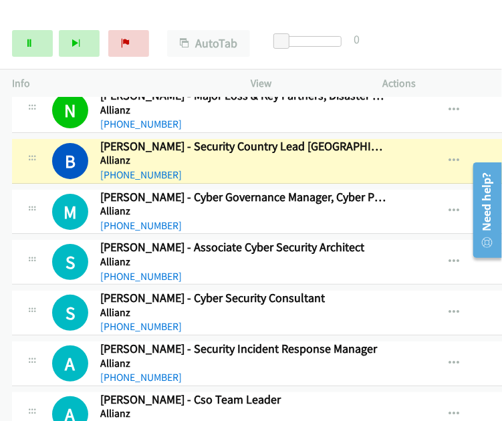
scroll to position [4558, 0]
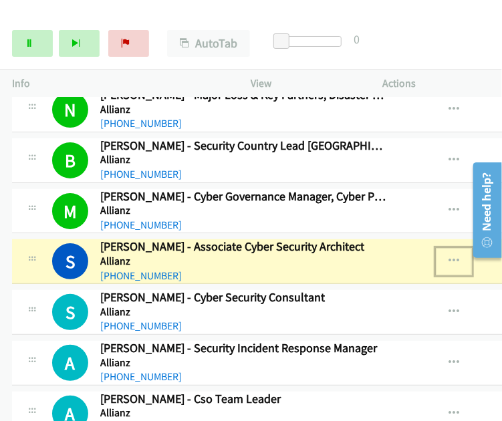
click at [449, 256] on icon "button" at bounding box center [454, 261] width 11 height 11
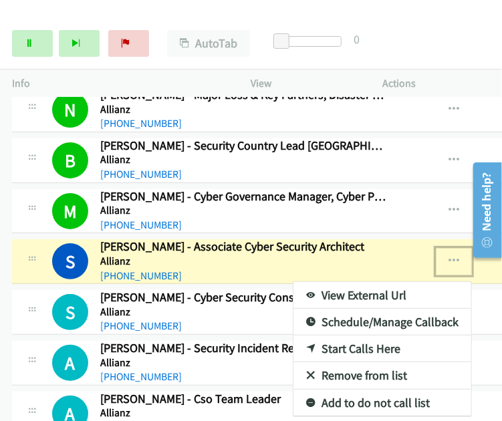
click at [388, 282] on link "View External Url" at bounding box center [383, 295] width 178 height 27
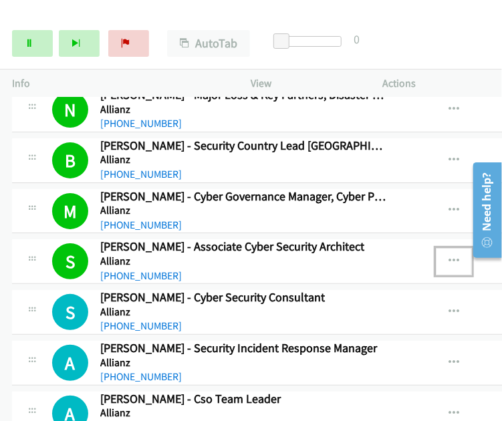
click at [449, 256] on icon "button" at bounding box center [454, 261] width 11 height 11
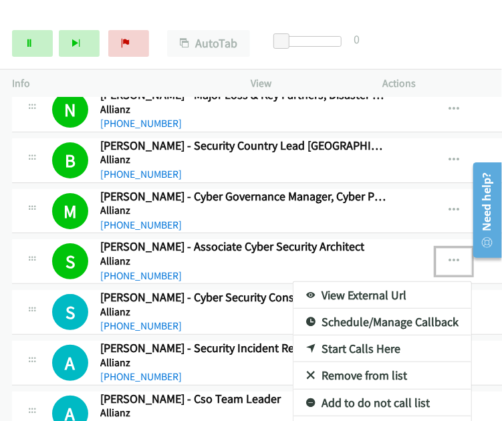
click at [365, 282] on link "View External Url" at bounding box center [383, 295] width 178 height 27
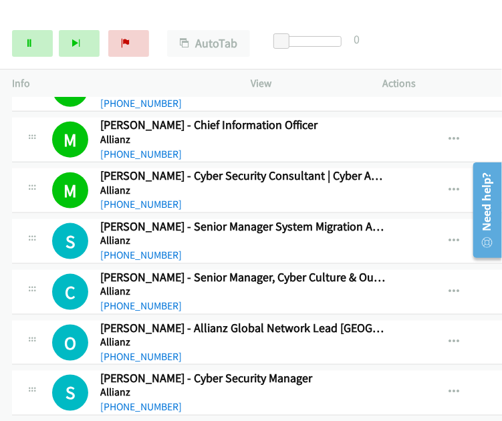
scroll to position [4995, 0]
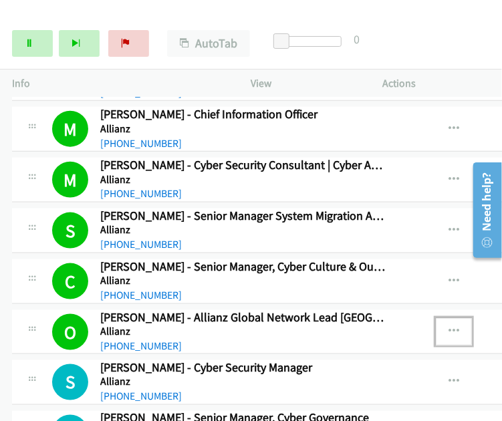
click at [449, 326] on icon "button" at bounding box center [454, 331] width 11 height 11
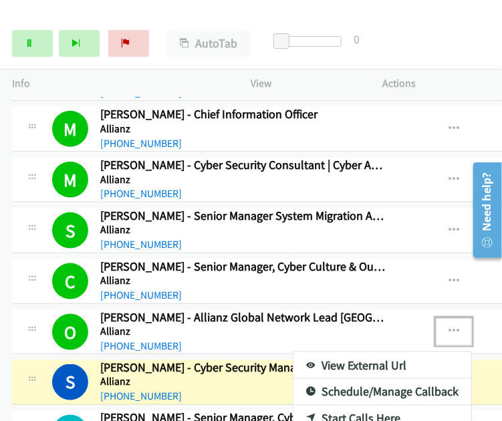
click at [421, 308] on div at bounding box center [251, 210] width 502 height 421
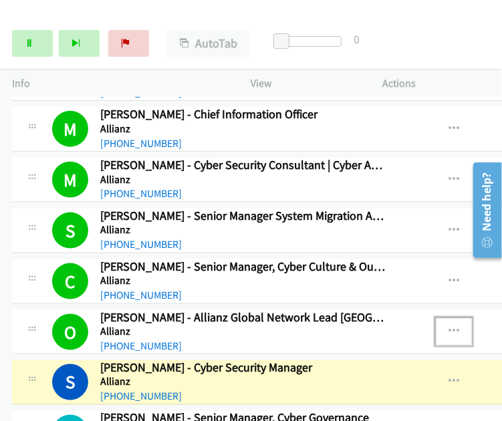
click at [449, 326] on icon "button" at bounding box center [454, 331] width 11 height 11
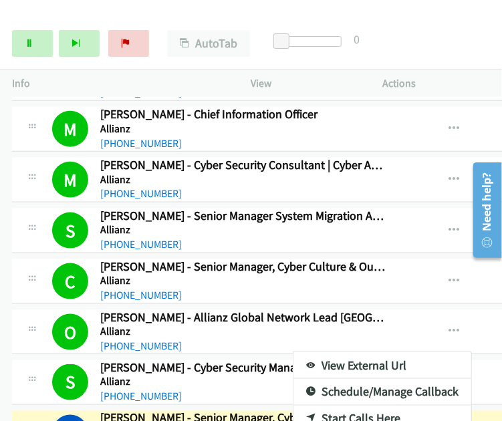
click at [419, 312] on div at bounding box center [251, 210] width 502 height 421
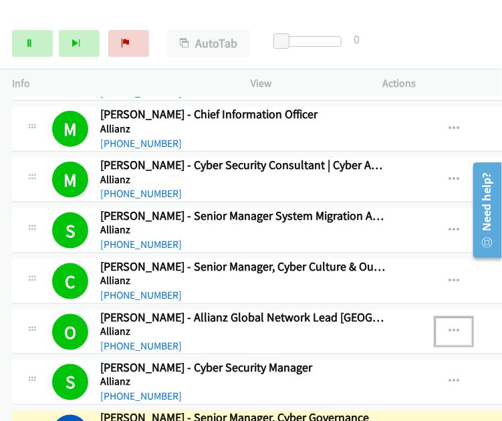
click at [449, 326] on icon "button" at bounding box center [454, 331] width 11 height 11
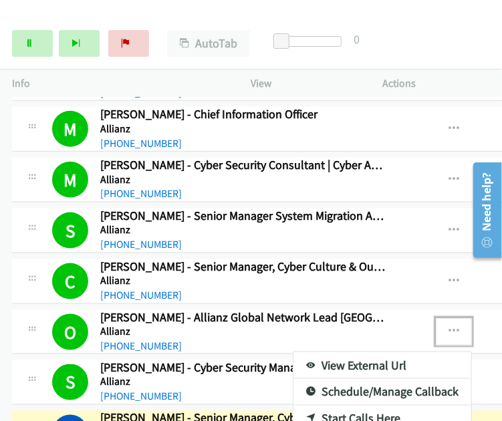
click at [359, 353] on link "View External Url" at bounding box center [383, 366] width 178 height 27
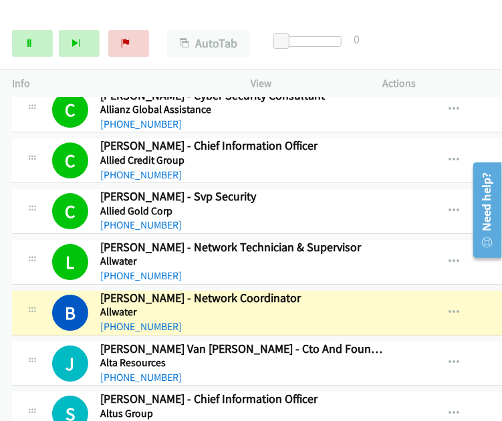
scroll to position [5777, 0]
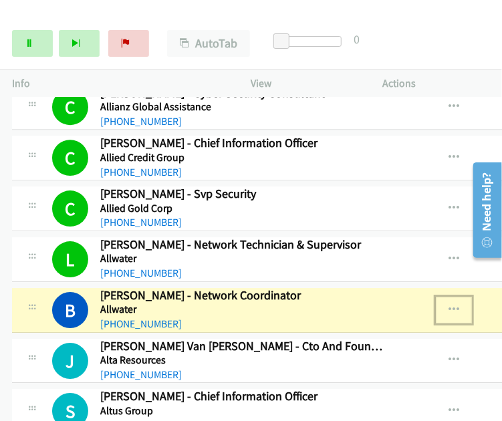
click at [449, 305] on icon "button" at bounding box center [454, 310] width 11 height 11
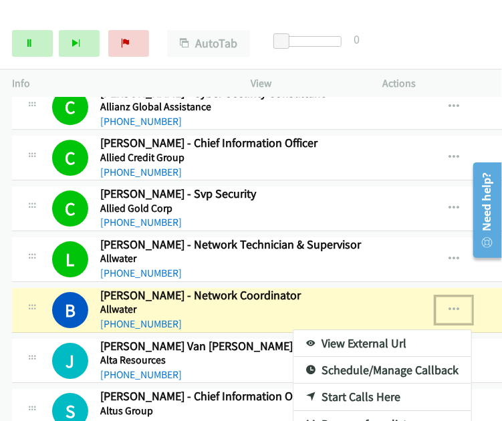
click at [355, 330] on link "View External Url" at bounding box center [383, 343] width 178 height 27
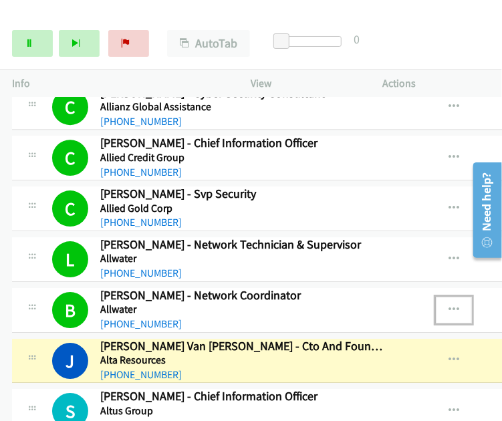
drag, startPoint x: 425, startPoint y: 281, endPoint x: 413, endPoint y: 290, distance: 15.3
click at [436, 297] on button "button" at bounding box center [454, 310] width 36 height 27
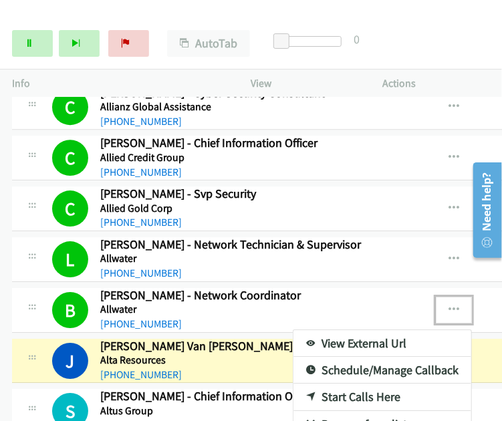
click at [380, 330] on link "View External Url" at bounding box center [383, 343] width 178 height 27
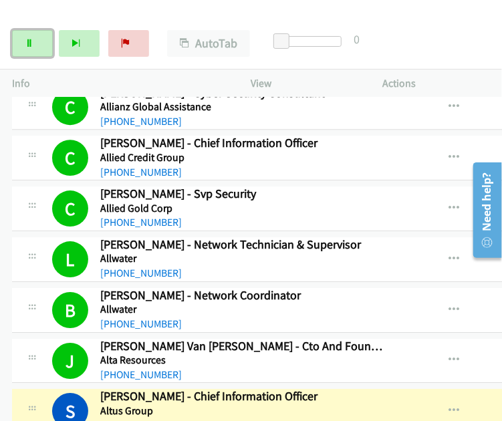
click at [29, 43] on icon at bounding box center [29, 43] width 9 height 9
